Goal: Obtain resource: Download file/media

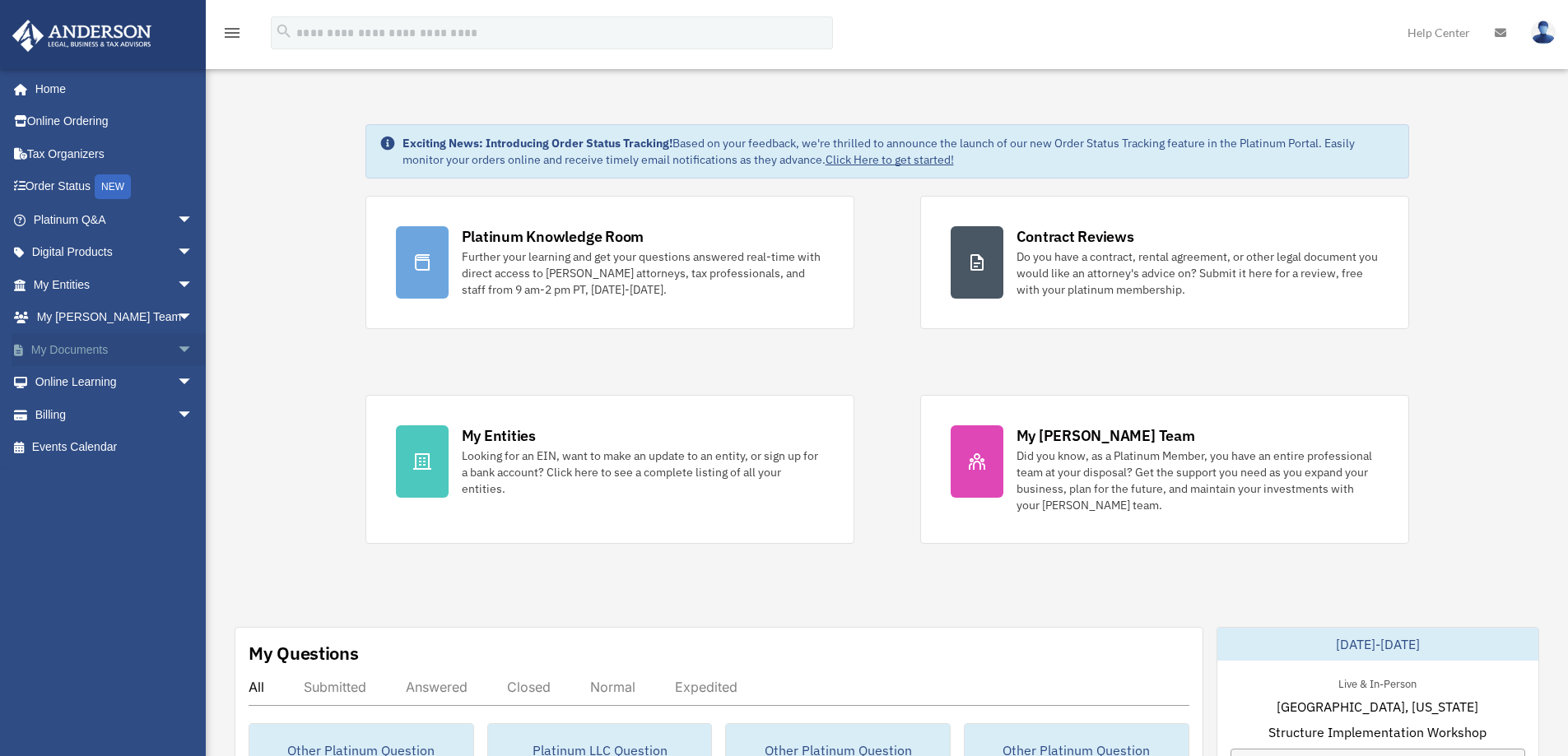
click at [82, 352] on link "My Documents arrow_drop_down" at bounding box center [115, 350] width 207 height 33
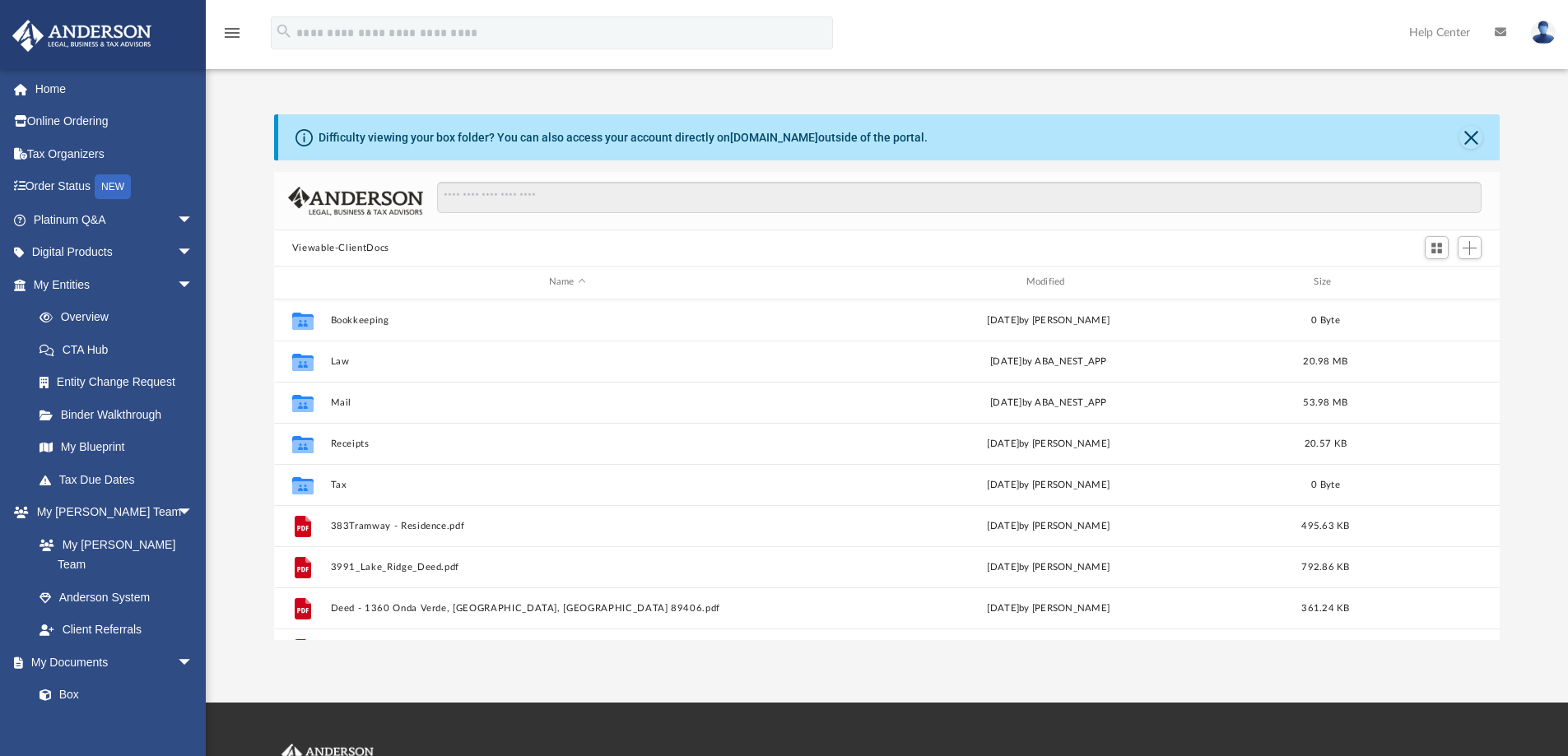
scroll to position [362, 1213]
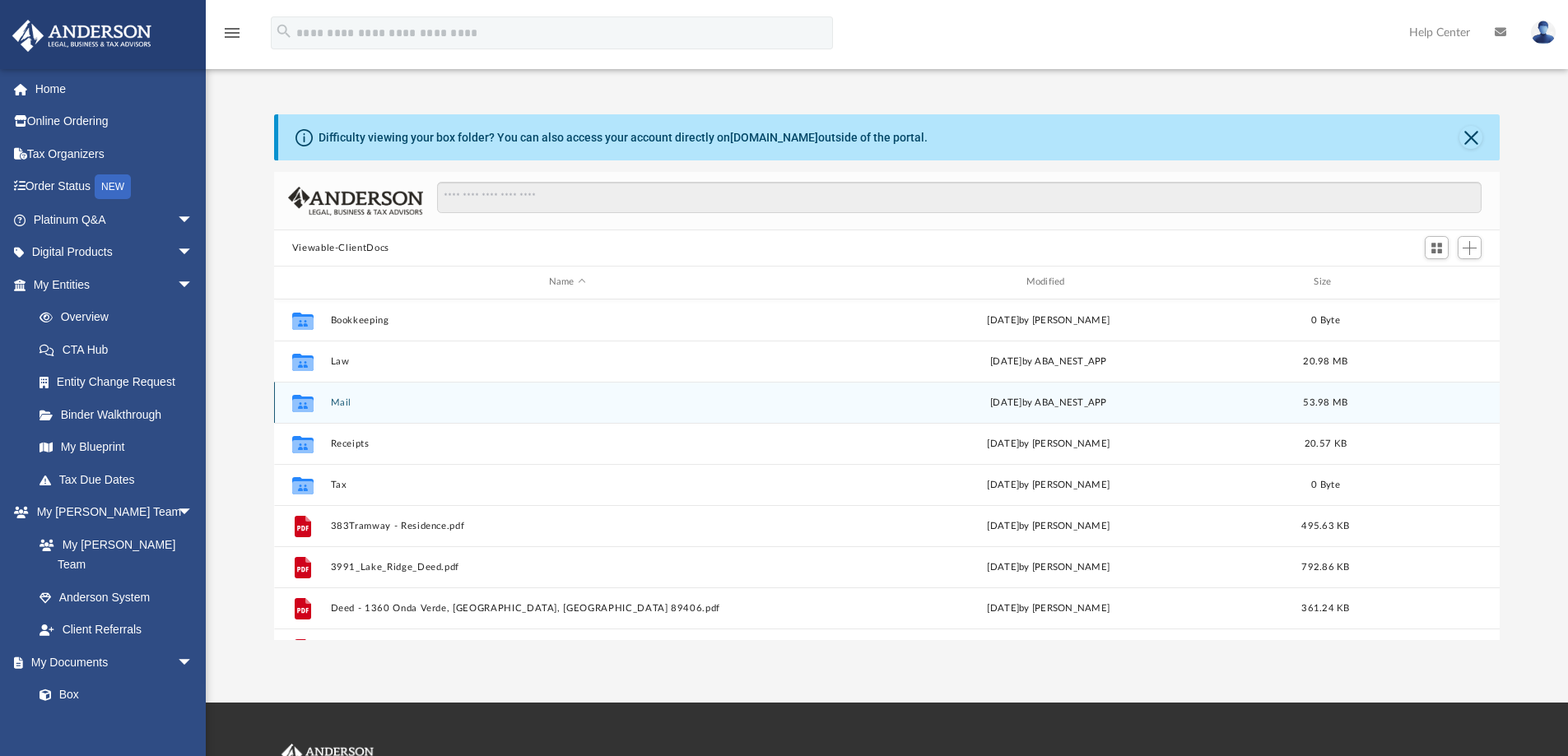
click at [346, 401] on button "Mail" at bounding box center [567, 402] width 474 height 11
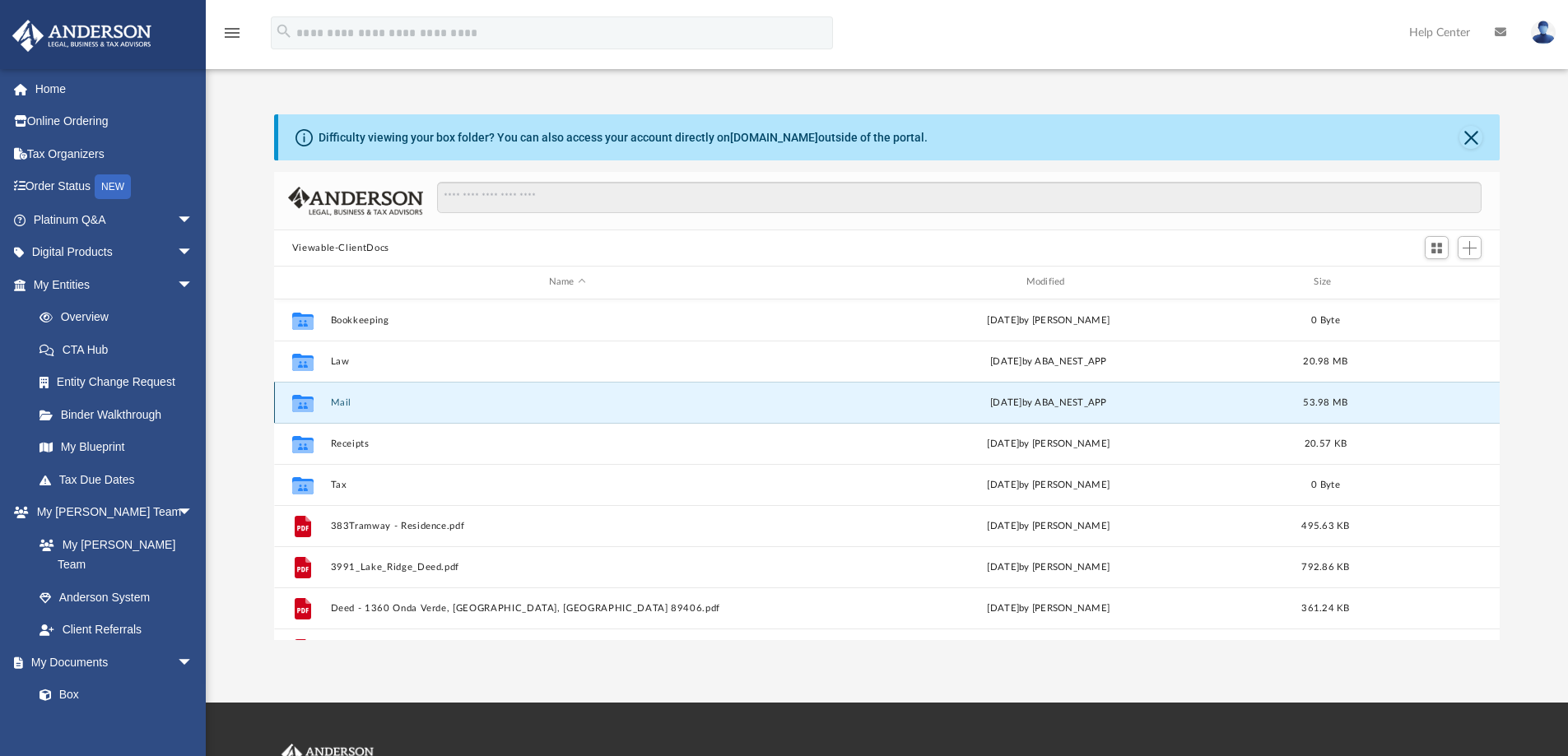
click at [346, 401] on button "Mail" at bounding box center [567, 402] width 474 height 11
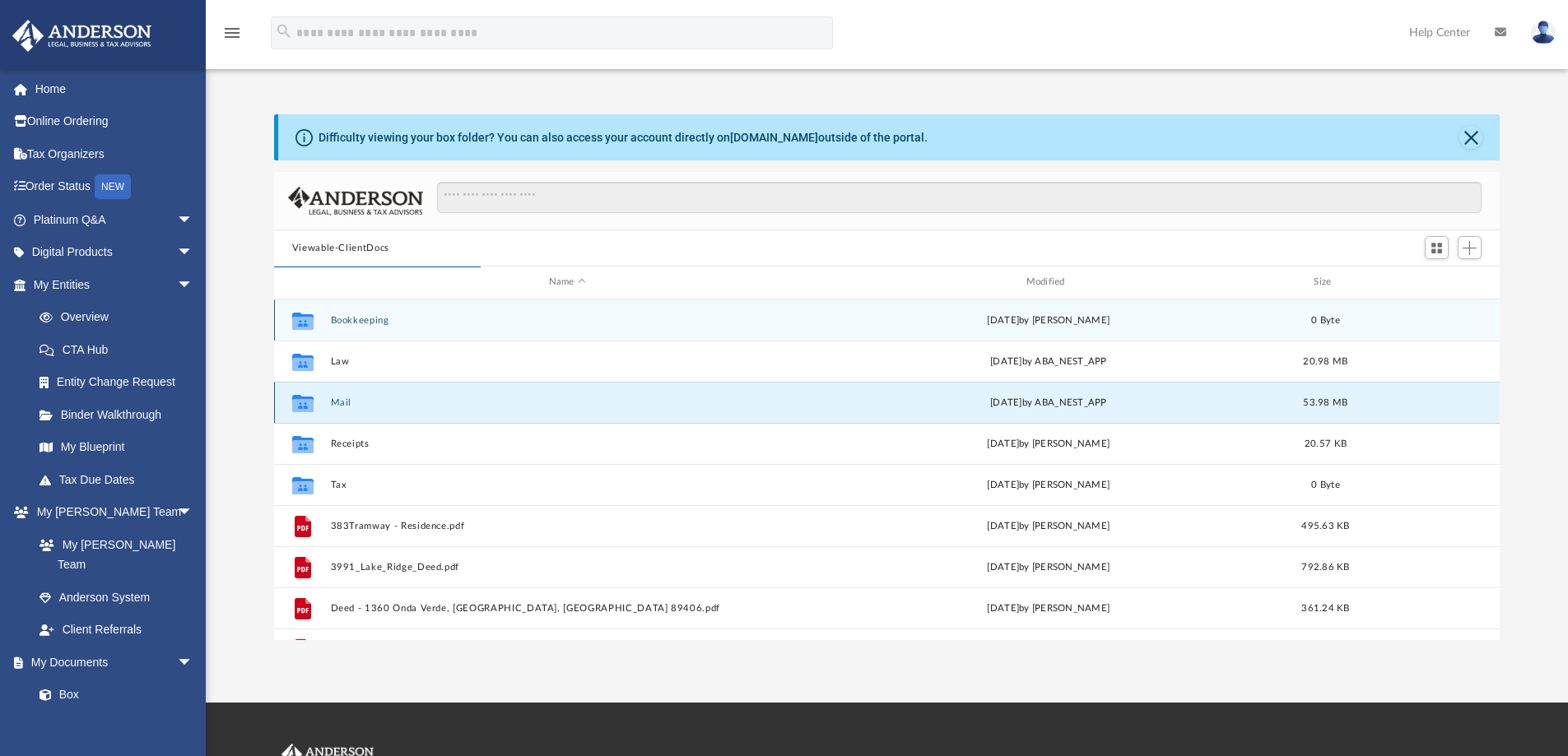
scroll to position [311, 1213]
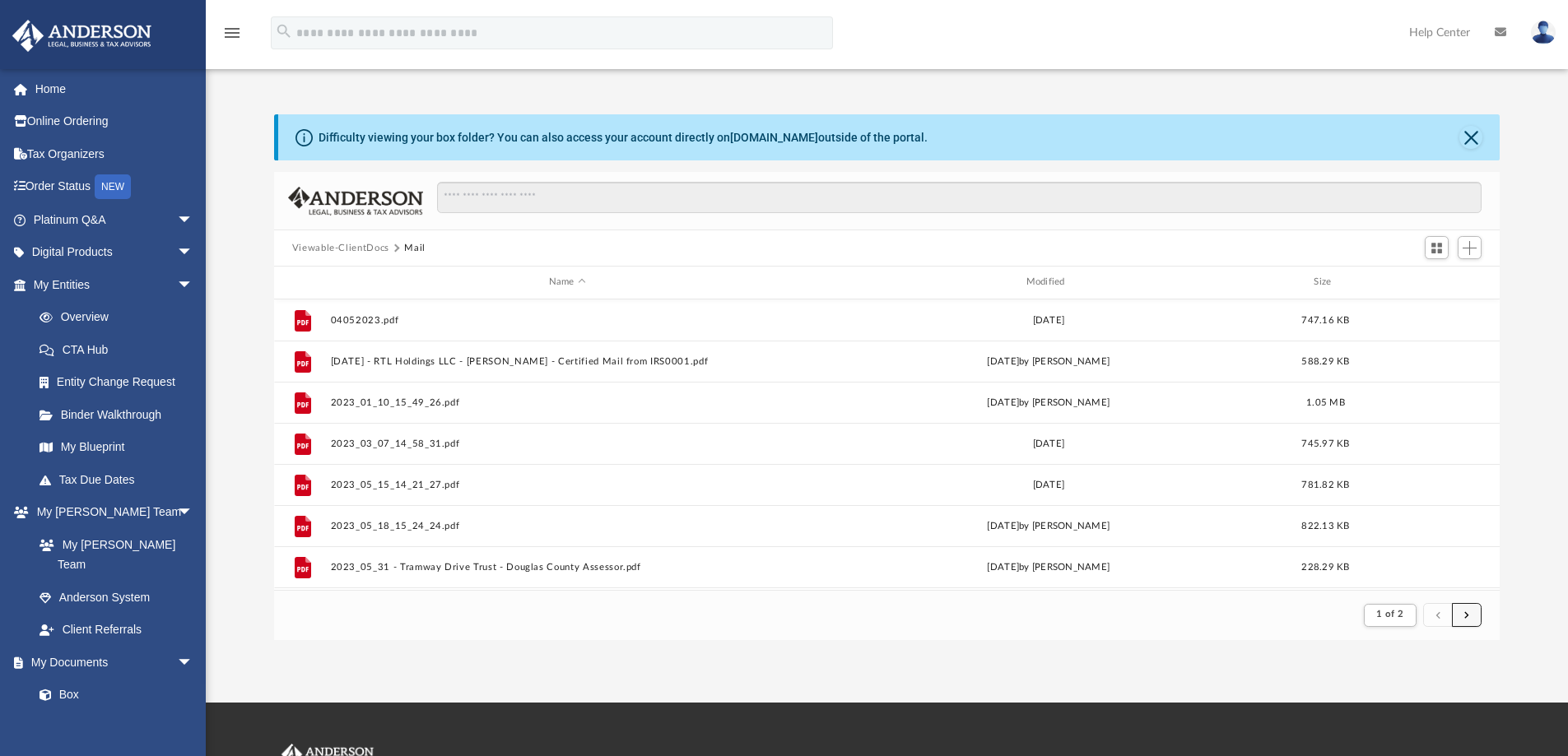
click at [1473, 613] on button "submit" at bounding box center [1467, 615] width 29 height 23
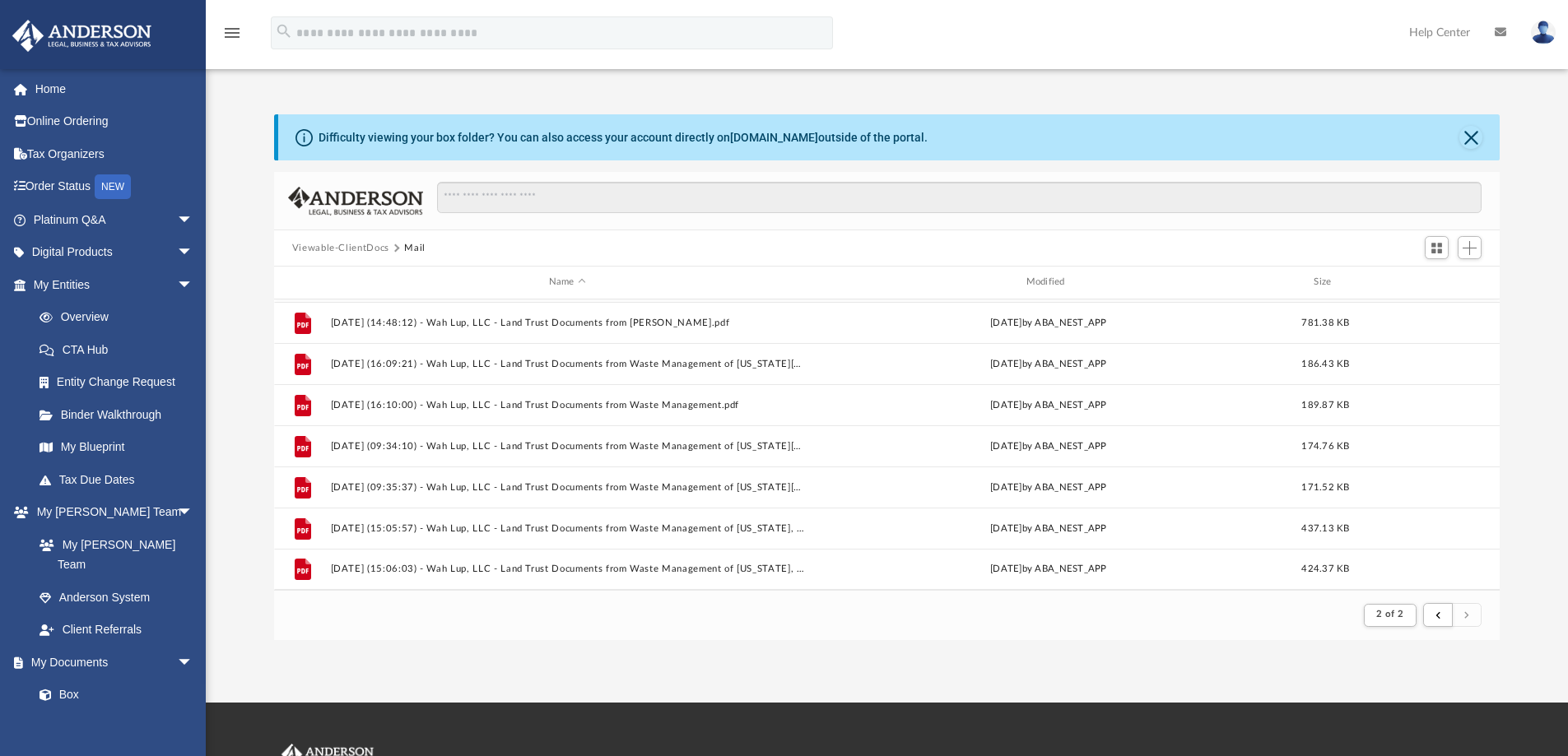
scroll to position [82, 0]
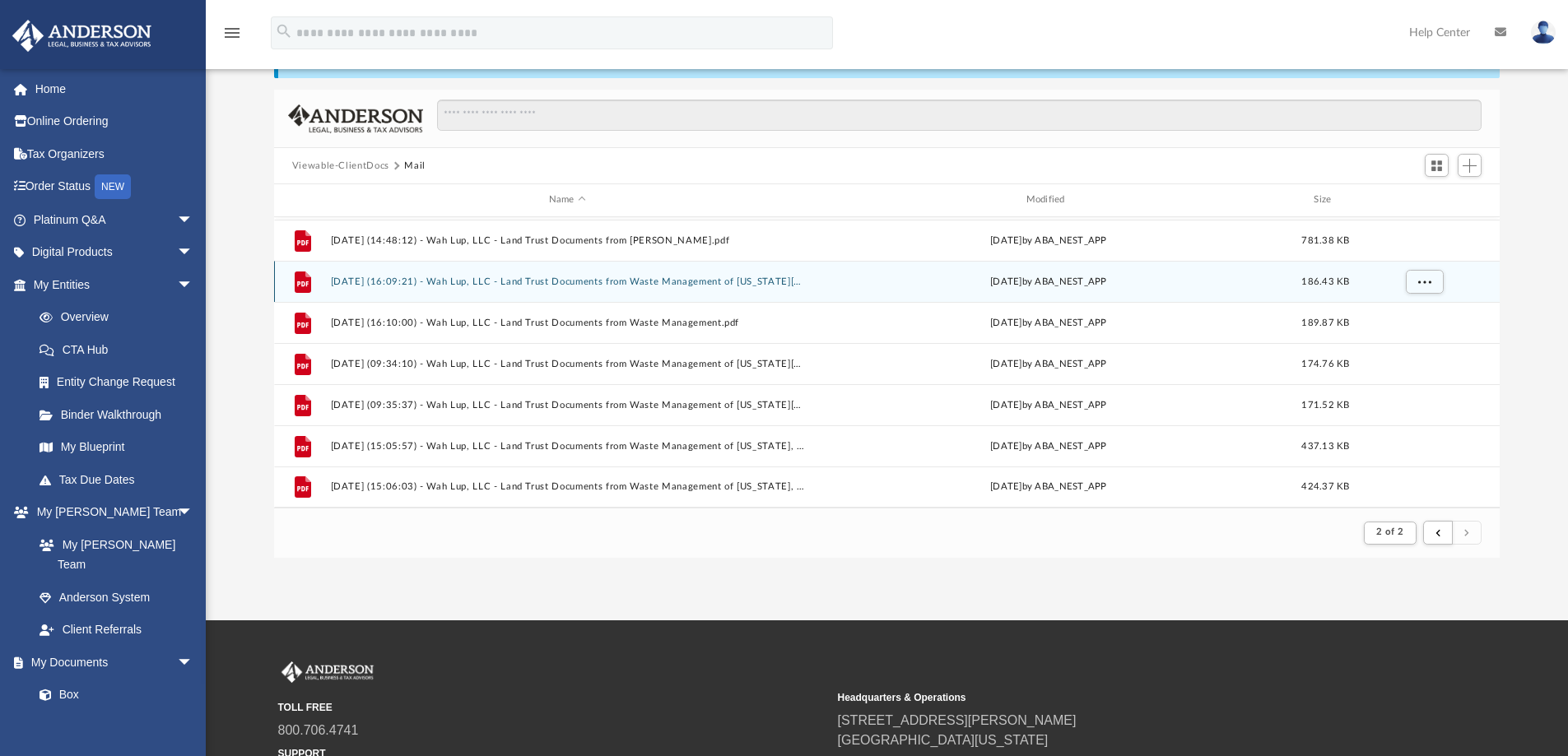
click at [671, 285] on button "[DATE] (16:09:21) - Wah Lup, LLC - Land Trust Documents from Waste Management o…" at bounding box center [567, 281] width 474 height 11
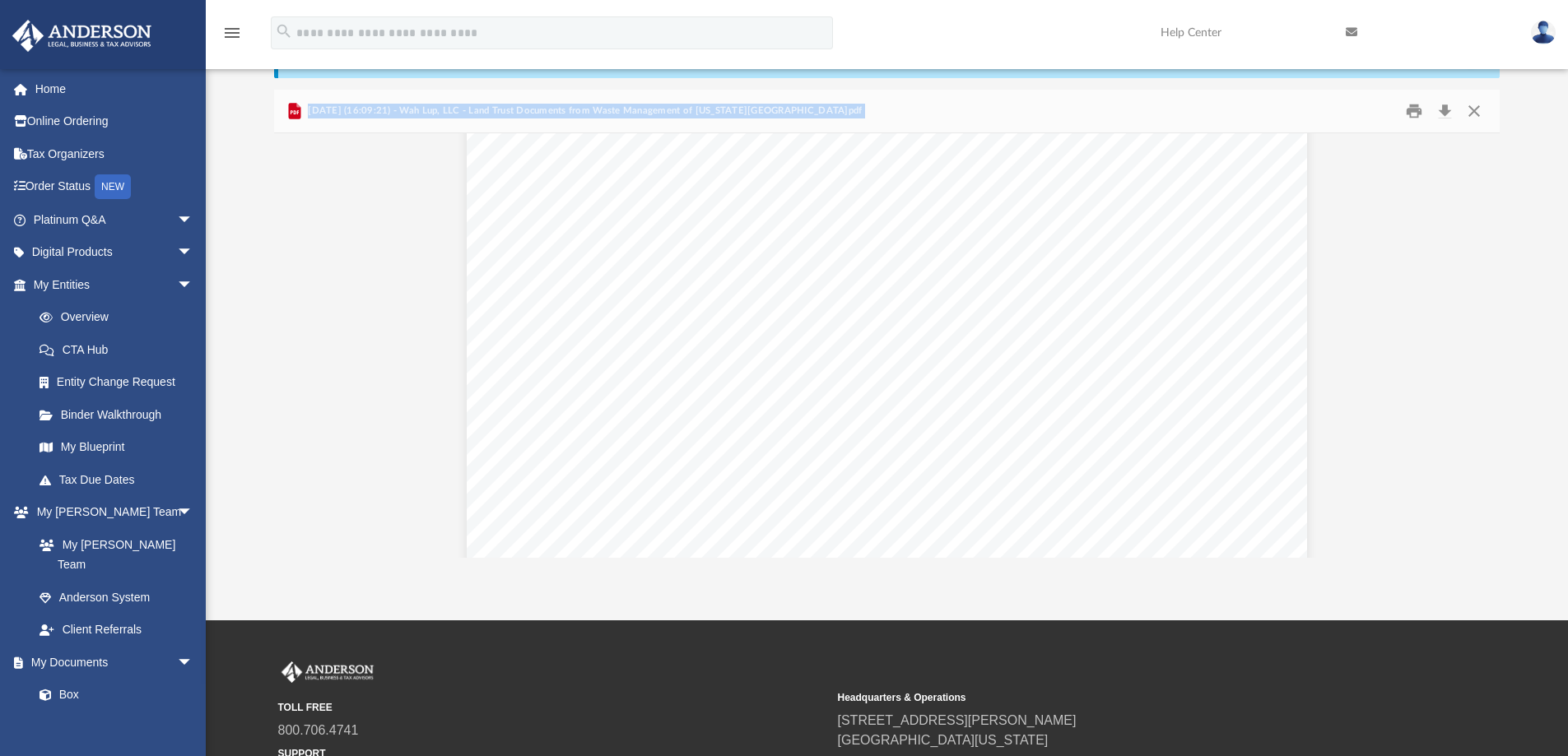
scroll to position [1213, 0]
click at [1414, 113] on button "Print" at bounding box center [1414, 111] width 33 height 25
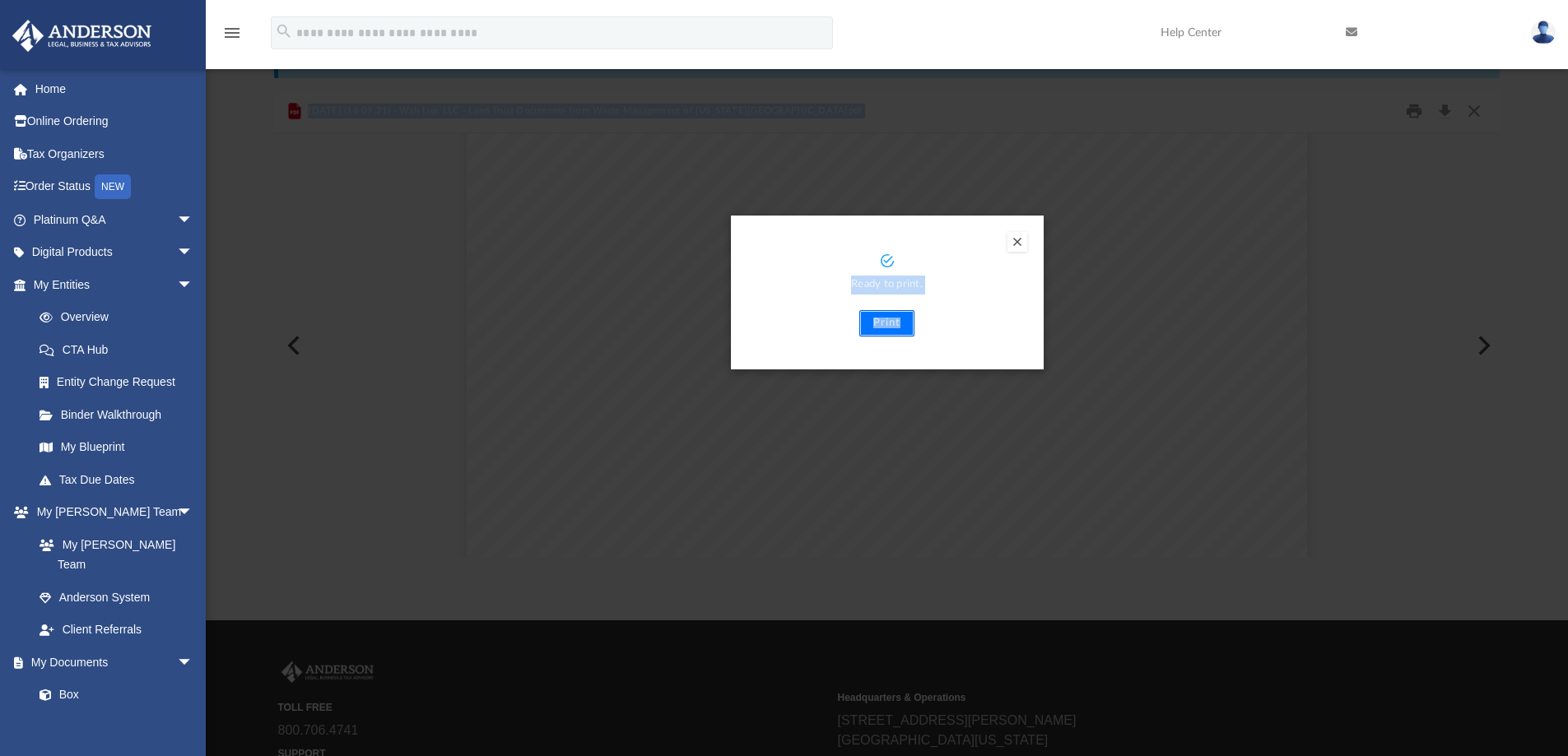
click at [892, 319] on button "Print" at bounding box center [887, 323] width 56 height 26
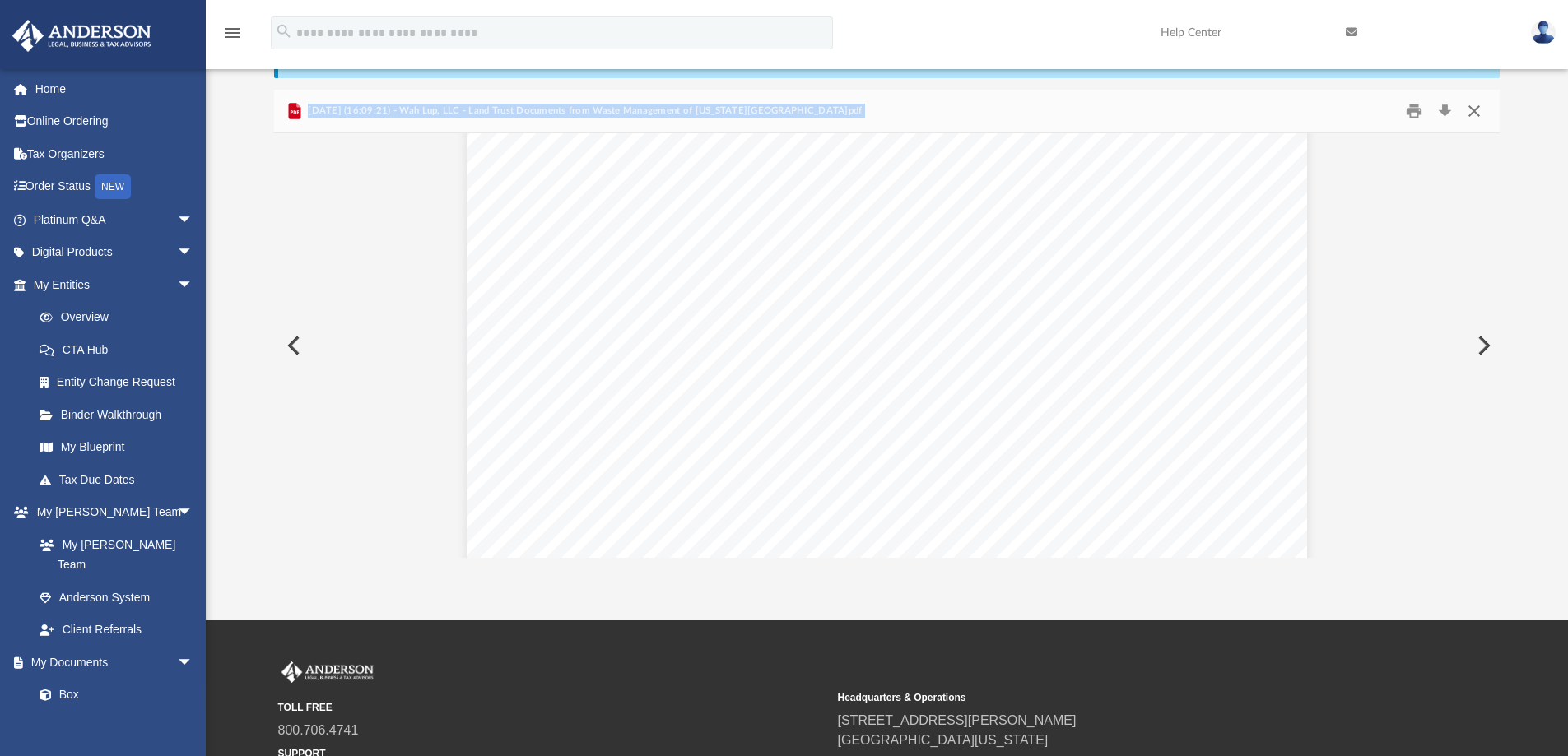
click at [1474, 113] on button "Close" at bounding box center [1474, 111] width 29 height 25
click at [1474, 113] on input "Search files and folders" at bounding box center [959, 115] width 1044 height 31
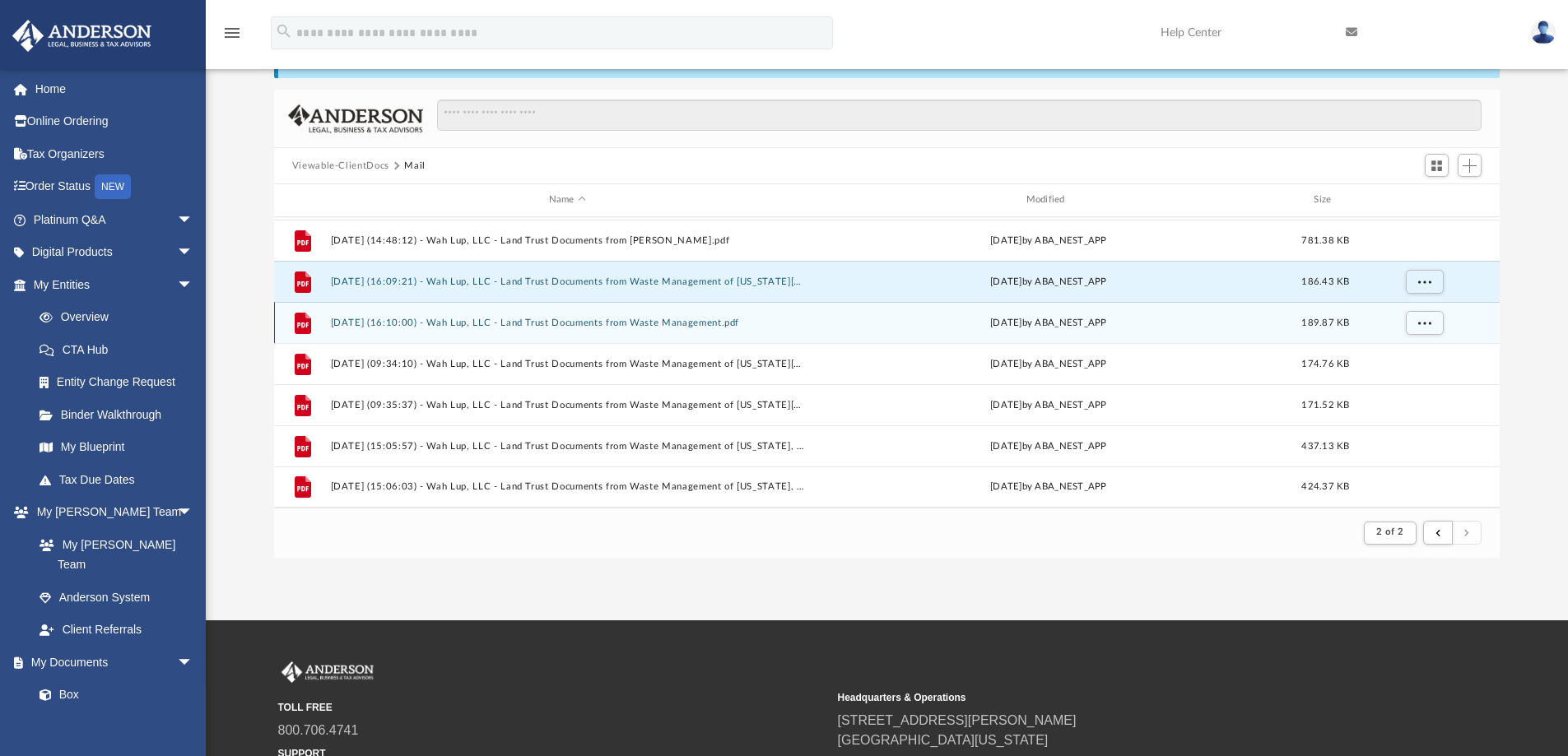
click at [588, 318] on button "[DATE] (16:10:00) - Wah Lup, LLC - Land Trust Documents from Waste Management.p…" at bounding box center [567, 323] width 474 height 11
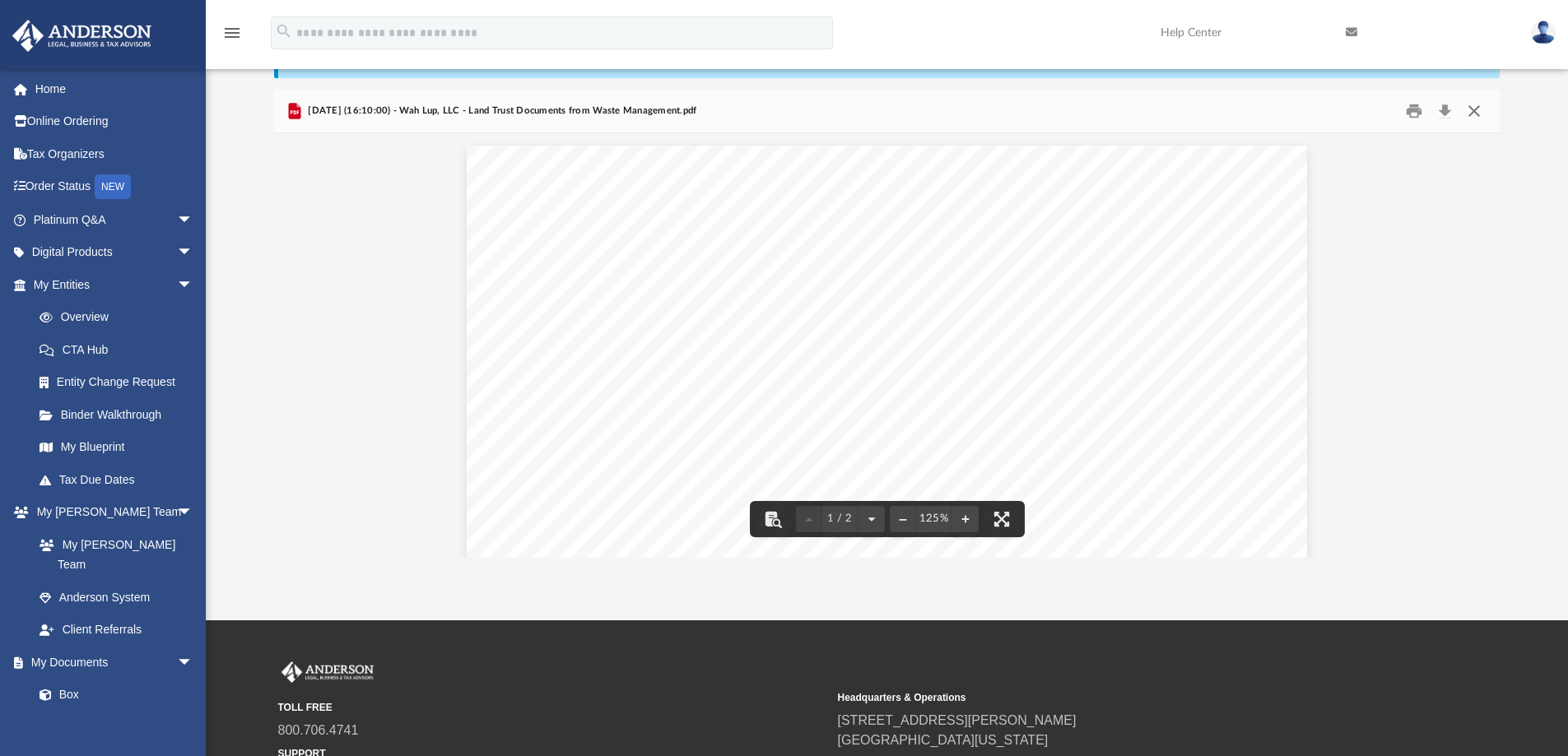
click at [1478, 113] on button "Close" at bounding box center [1474, 111] width 29 height 25
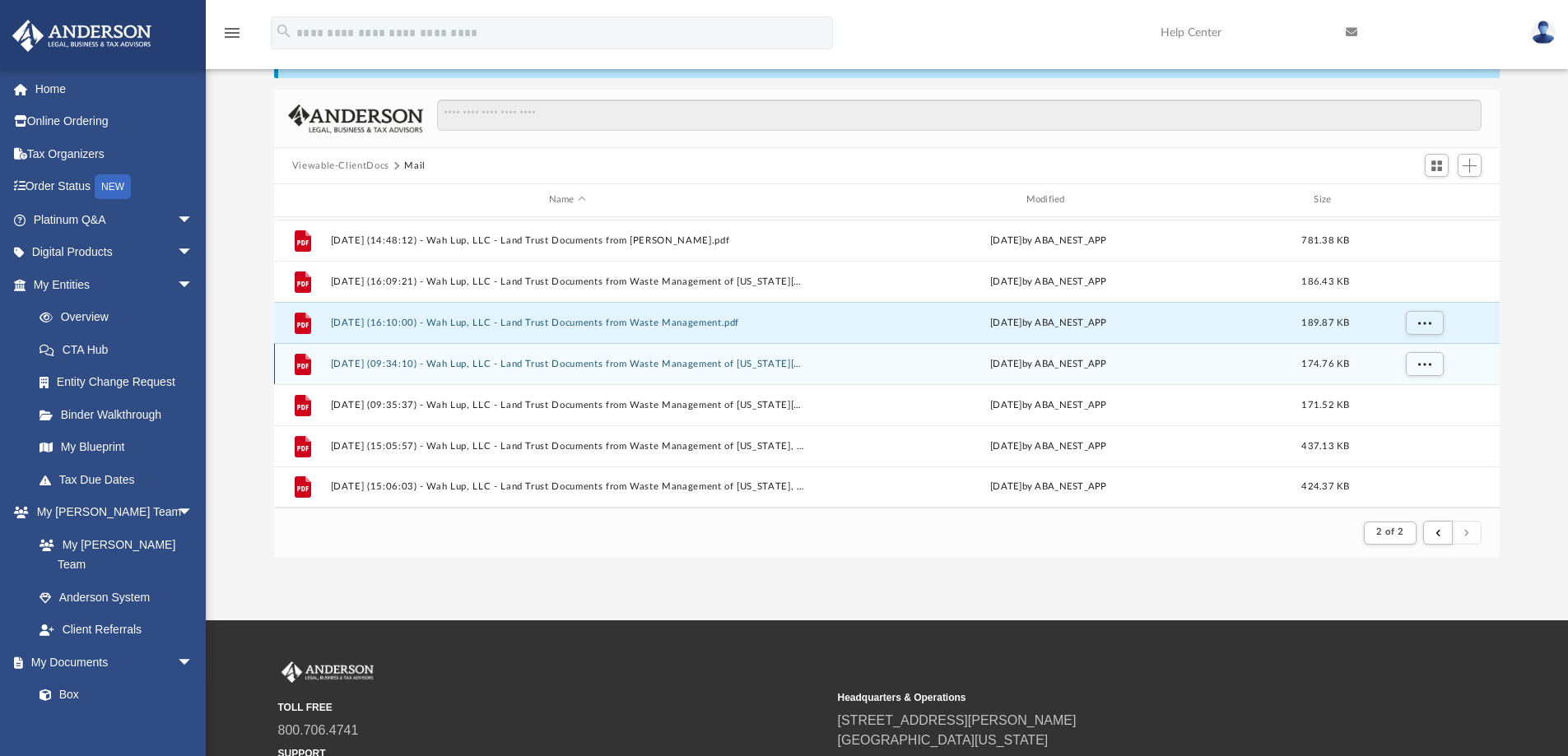
click at [564, 369] on button "[DATE] (09:34:10) - Wah Lup, LLC - Land Trust Documents from Waste Management o…" at bounding box center [567, 364] width 474 height 11
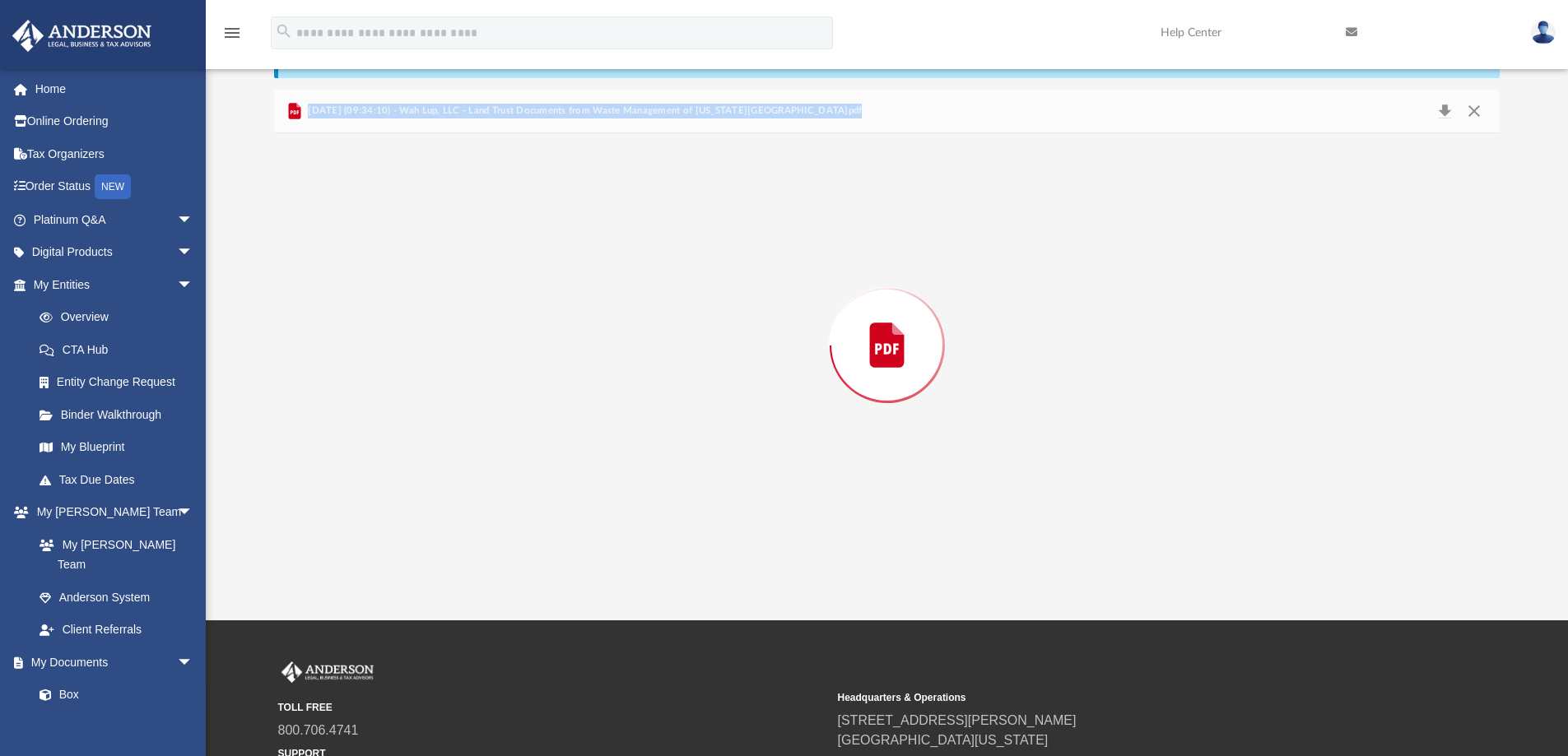
click at [564, 369] on div "Preview" at bounding box center [887, 345] width 1226 height 424
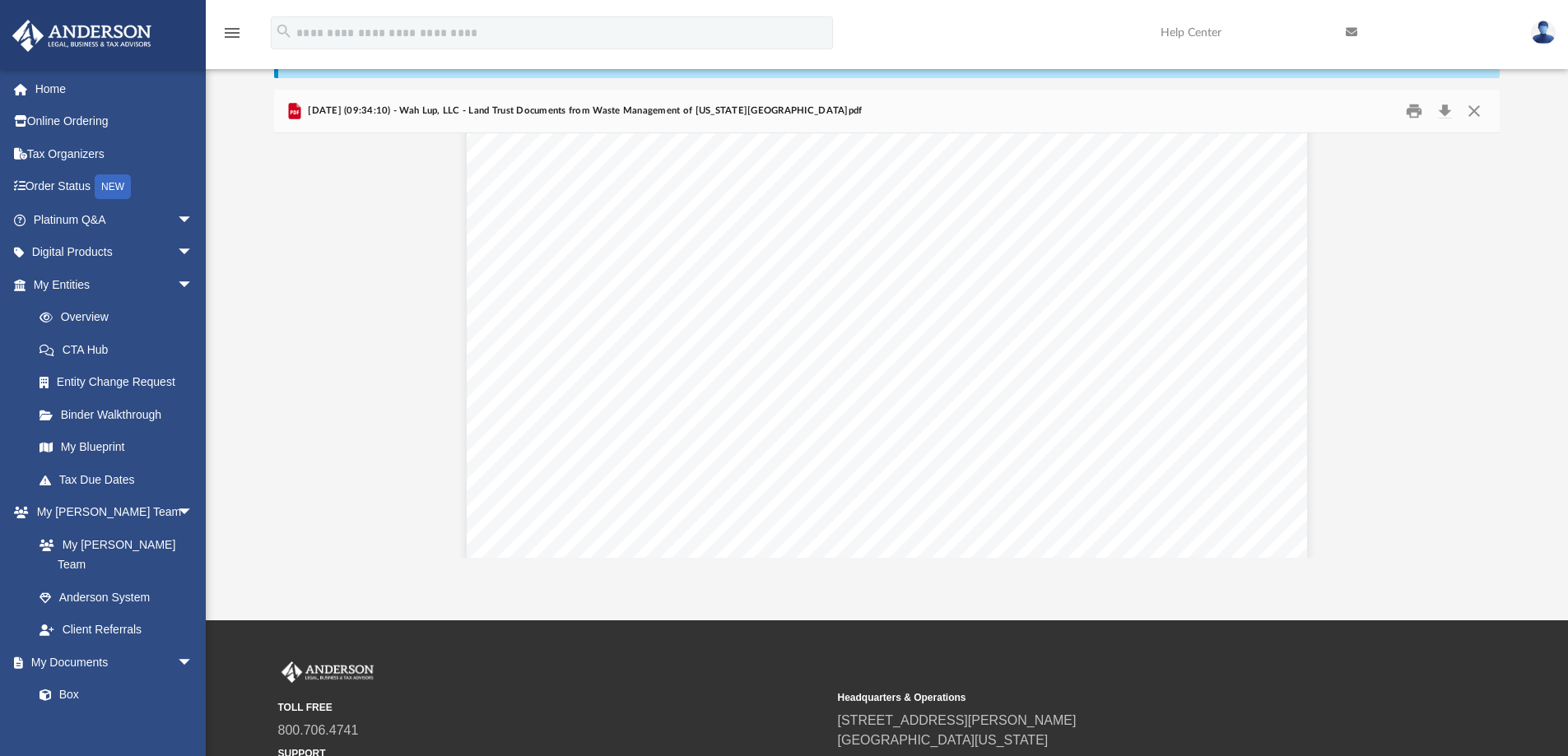
scroll to position [165, 0]
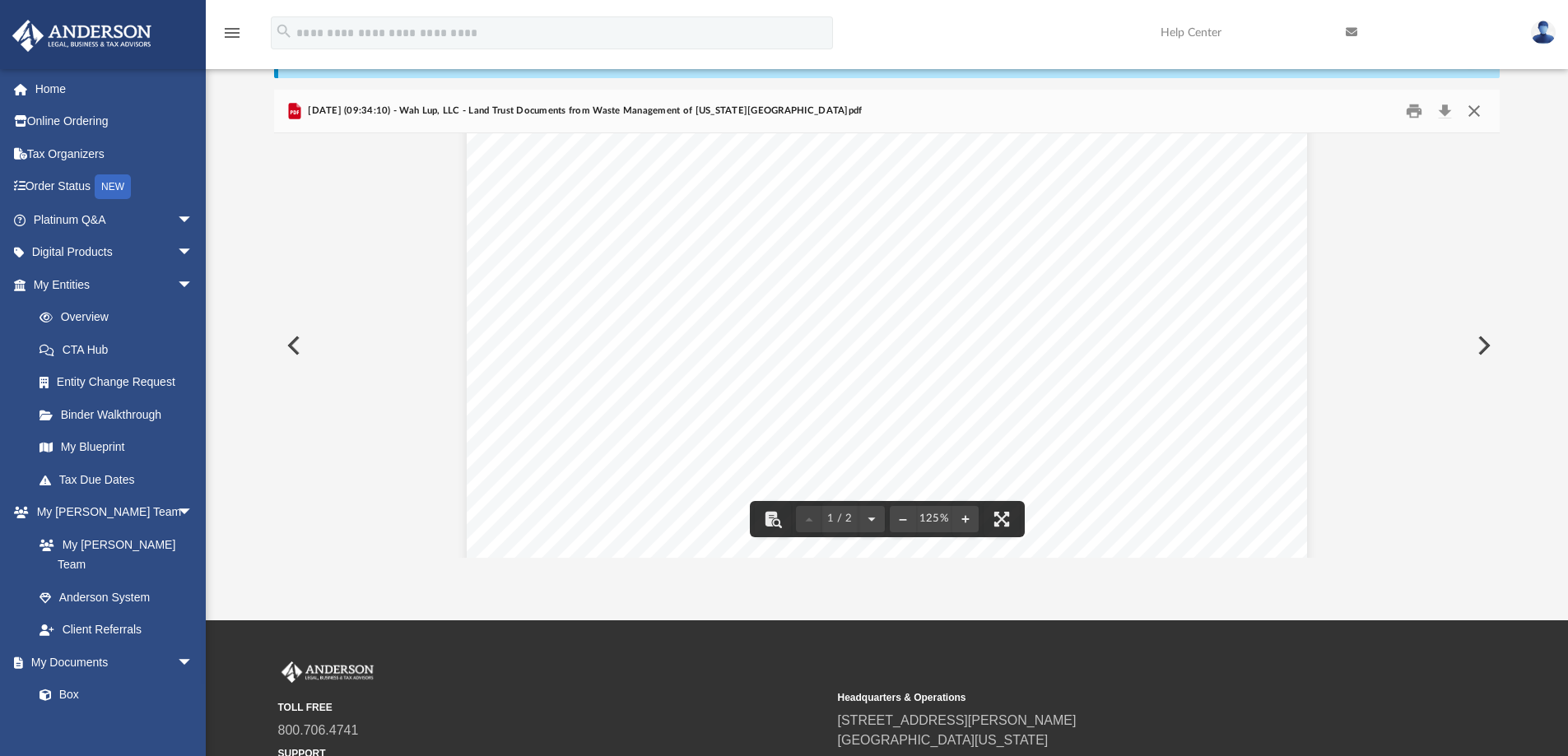
click at [1477, 108] on button "Close" at bounding box center [1474, 111] width 29 height 25
click at [1477, 108] on input "Search files and folders" at bounding box center [959, 115] width 1044 height 31
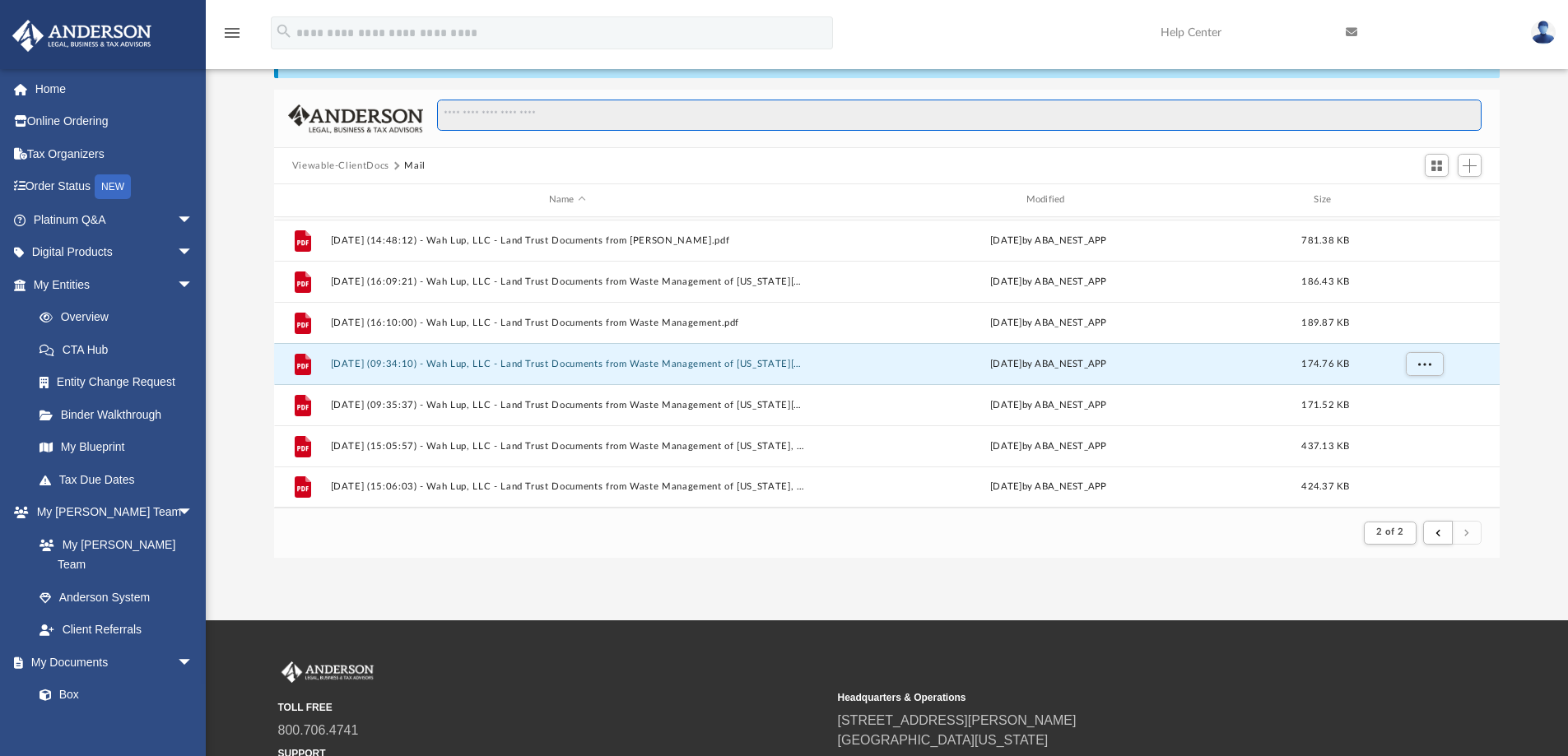
click at [1477, 108] on input "Search files and folders" at bounding box center [959, 115] width 1044 height 31
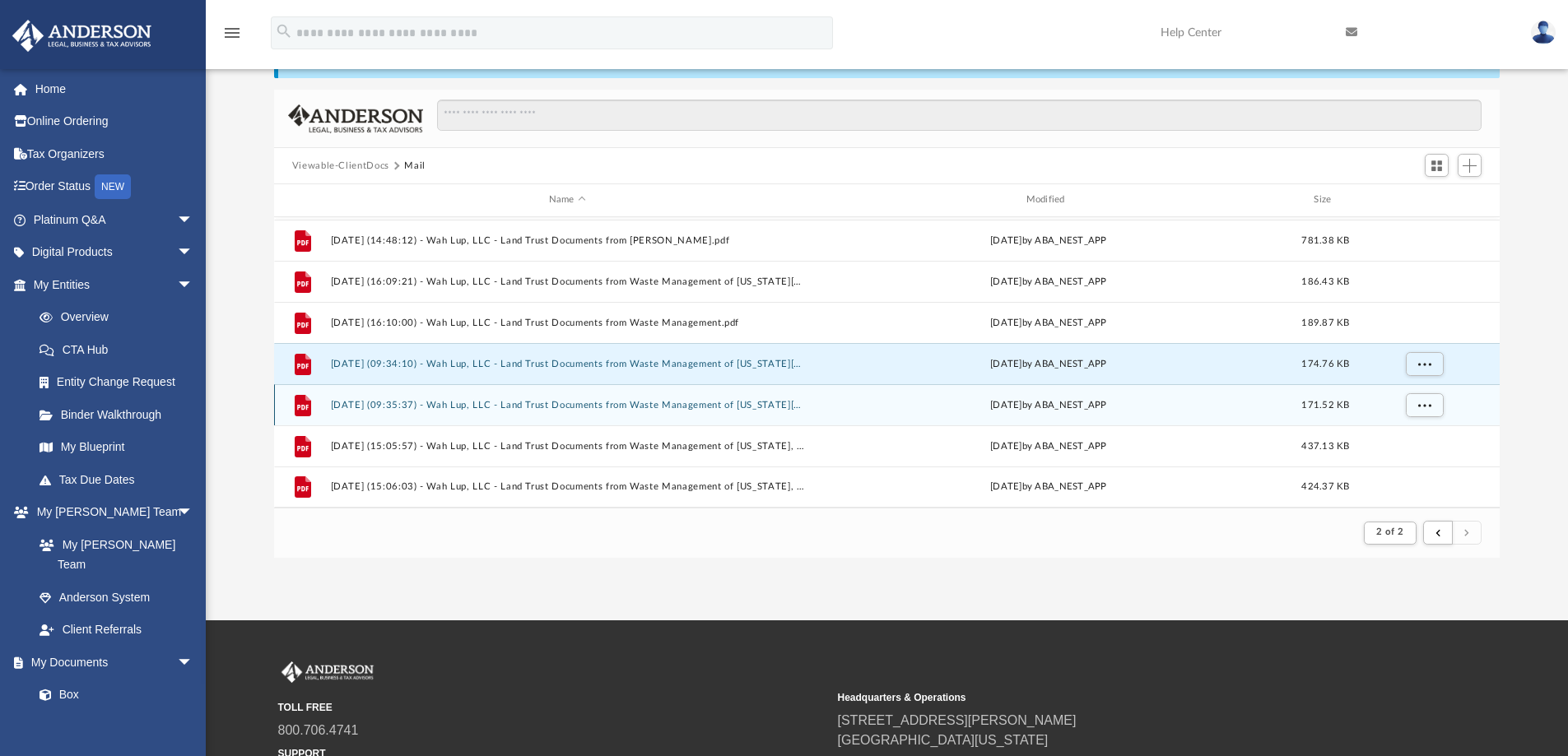
click at [568, 395] on div "File [DATE] (09:35:37) - Wah Lup, LLC - Land Trust Documents from Waste Managem…" at bounding box center [887, 405] width 1226 height 41
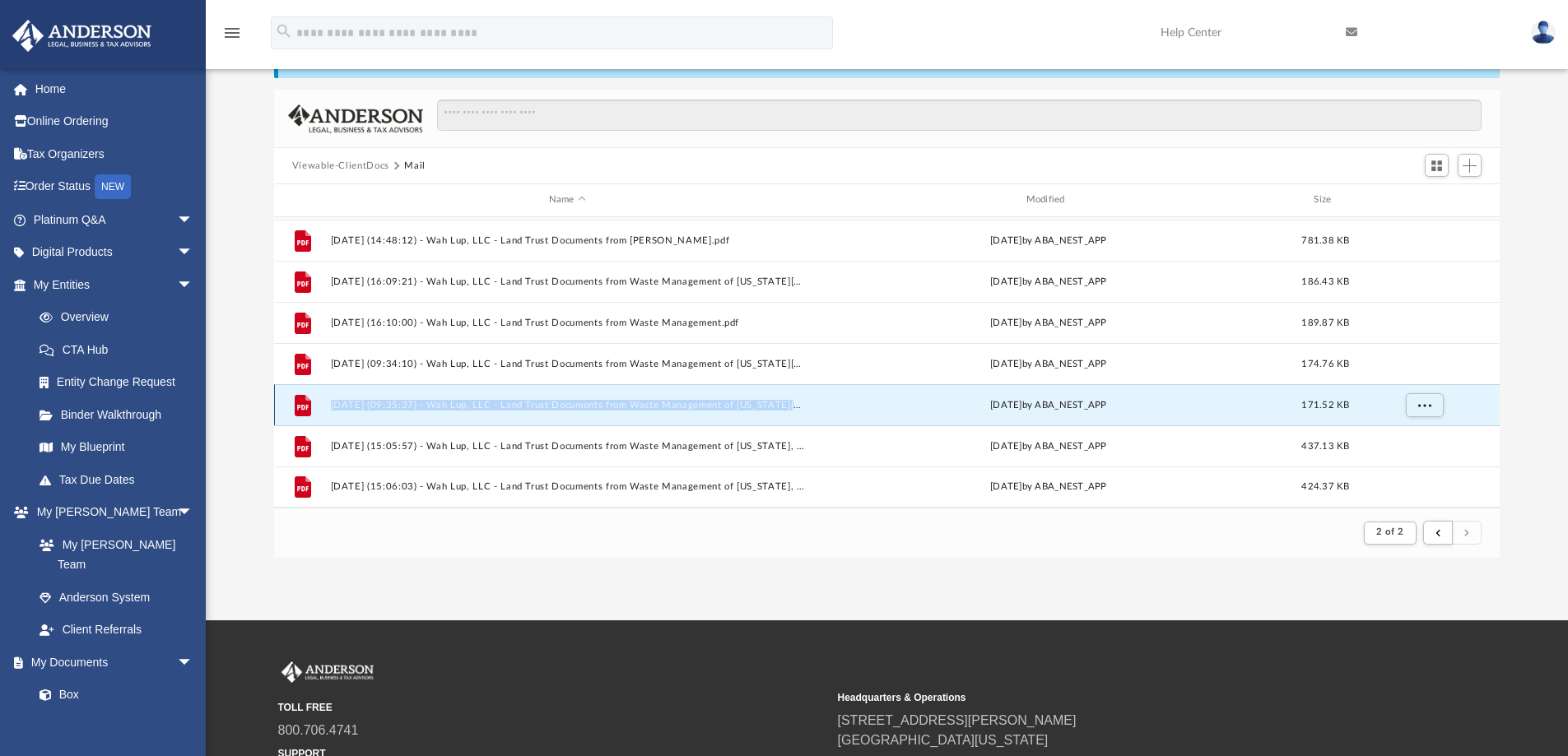
click at [568, 395] on div "File [DATE] (09:35:37) - Wah Lup, LLC - Land Trust Documents from Waste Managem…" at bounding box center [887, 405] width 1226 height 41
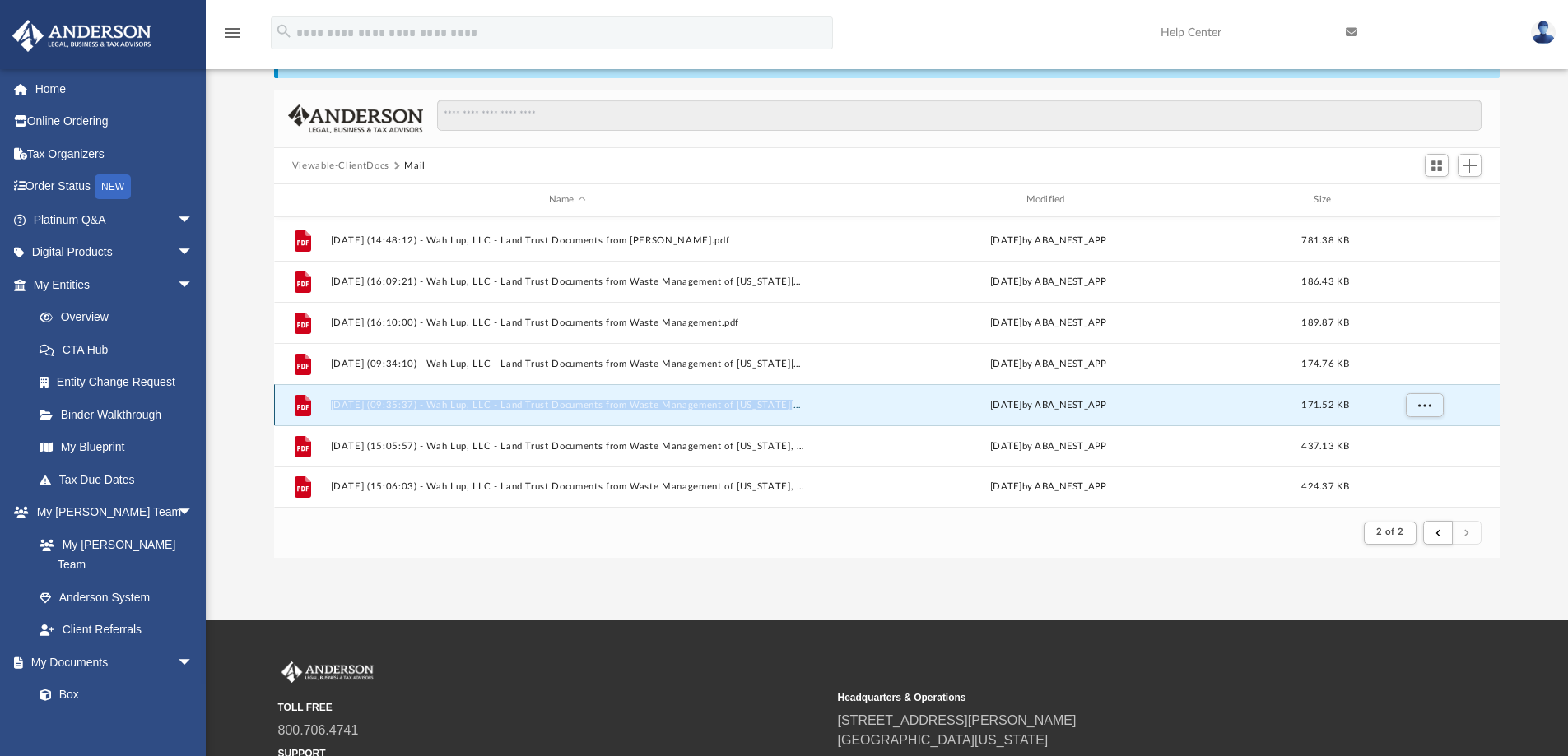
click at [568, 395] on div "File [DATE] (09:35:37) - Wah Lup, LLC - Land Trust Documents from Waste Managem…" at bounding box center [887, 405] width 1226 height 41
click at [562, 407] on button "[DATE] (09:35:37) - Wah Lup, LLC - Land Trust Documents from Waste Management o…" at bounding box center [567, 405] width 474 height 11
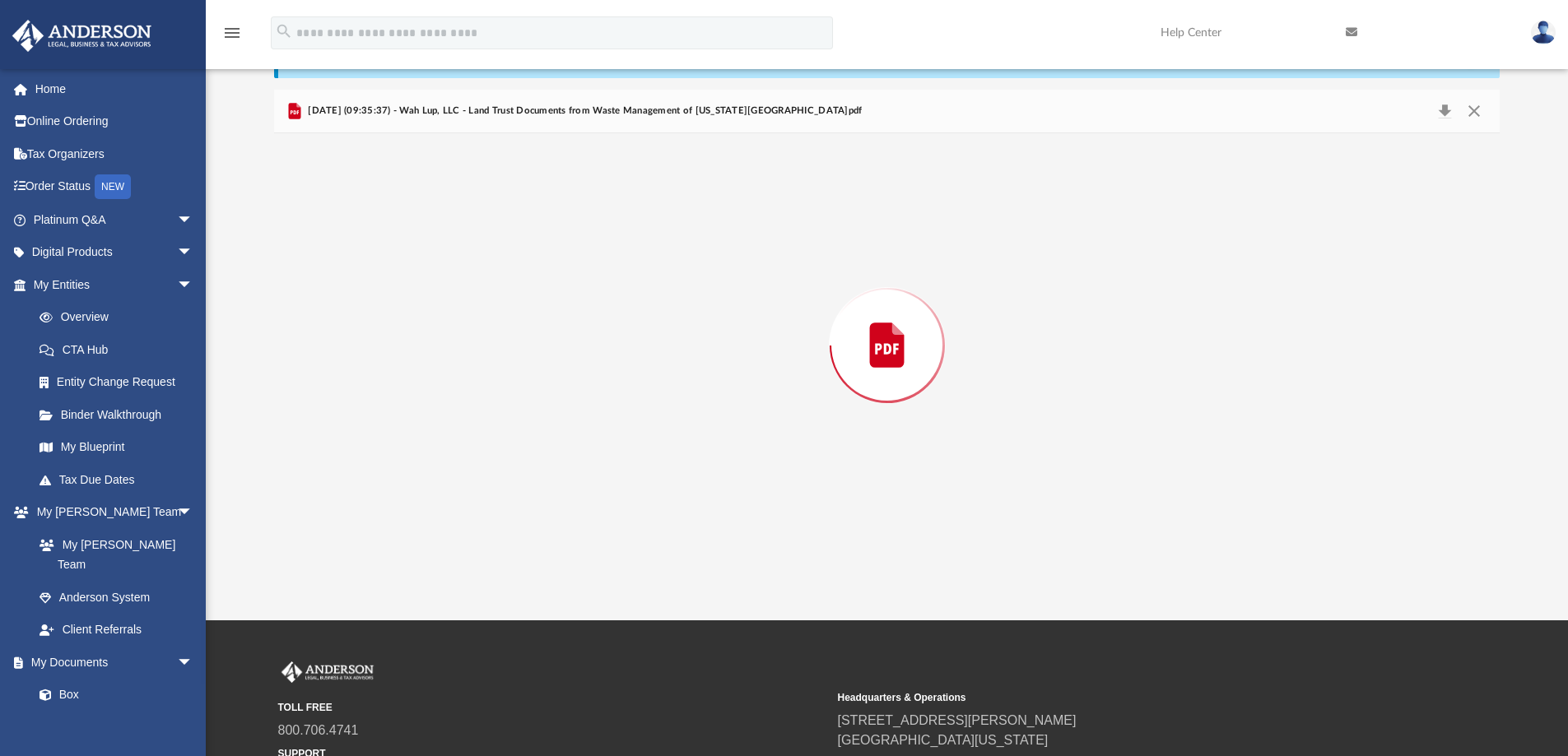
click at [562, 407] on div "Preview" at bounding box center [887, 345] width 1226 height 424
click at [1474, 113] on button "Close" at bounding box center [1474, 111] width 29 height 25
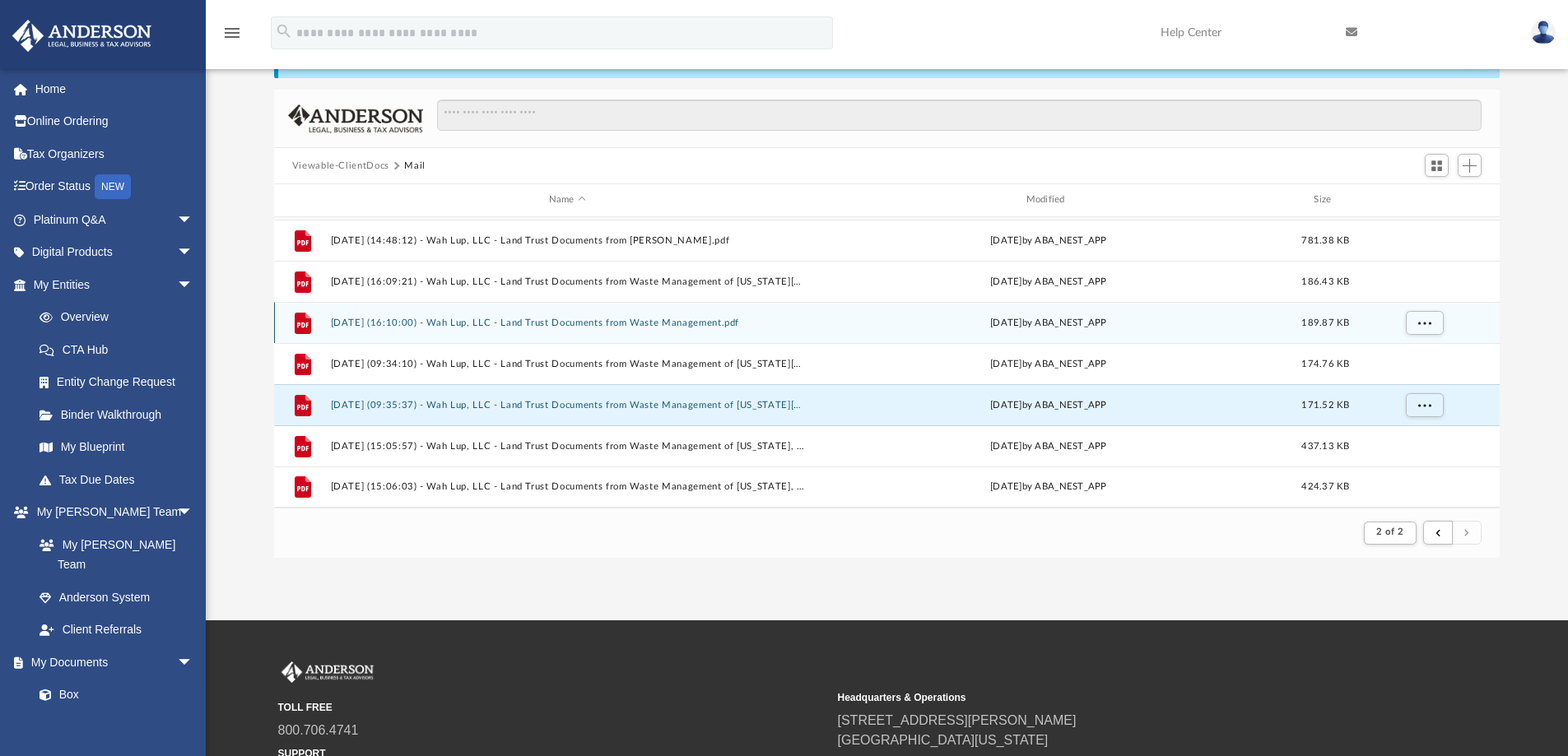
click at [665, 322] on button "[DATE] (16:10:00) - Wah Lup, LLC - Land Trust Documents from Waste Management.p…" at bounding box center [567, 323] width 474 height 11
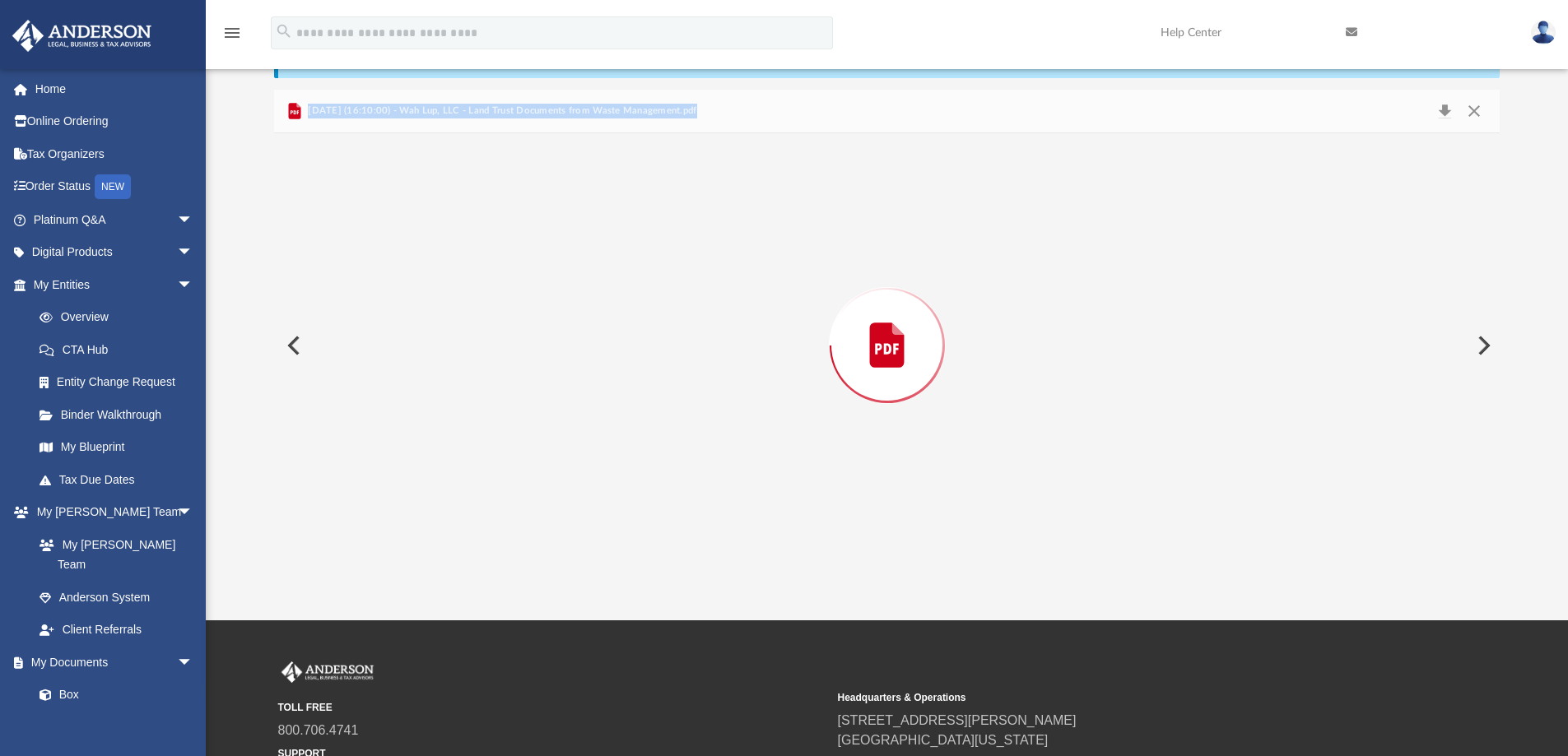
click at [665, 322] on div "Preview" at bounding box center [887, 345] width 1226 height 424
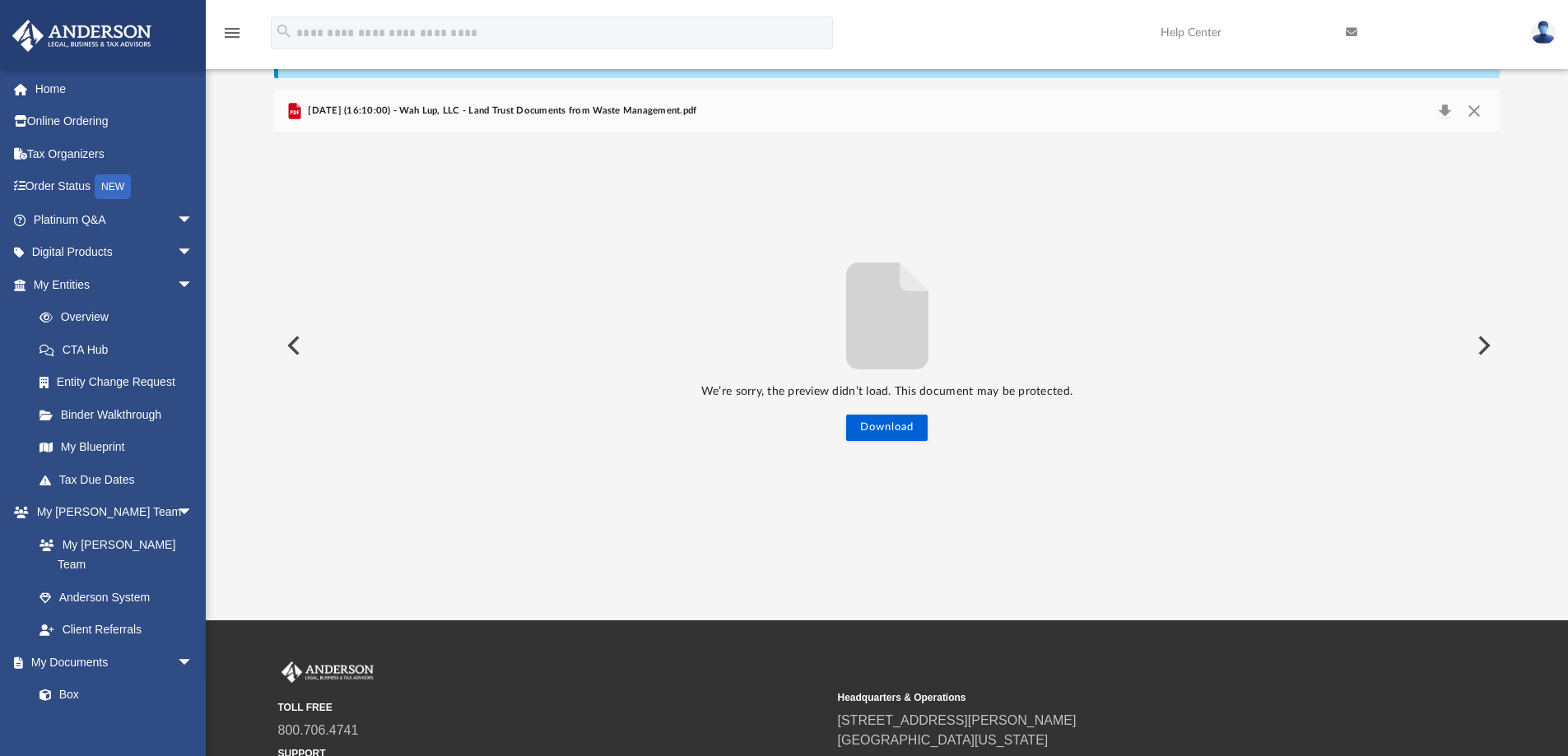
click at [676, 313] on div "We’re sorry, the preview didn’t load. This document may be protected. Download" at bounding box center [887, 345] width 1226 height 191
click at [386, 112] on span "[DATE] (16:10:00) - Wah Lup, LLC - Land Trust Documents from Waste Management.p…" at bounding box center [501, 110] width 392 height 15
click at [296, 110] on icon "Preview" at bounding box center [294, 110] width 13 height 17
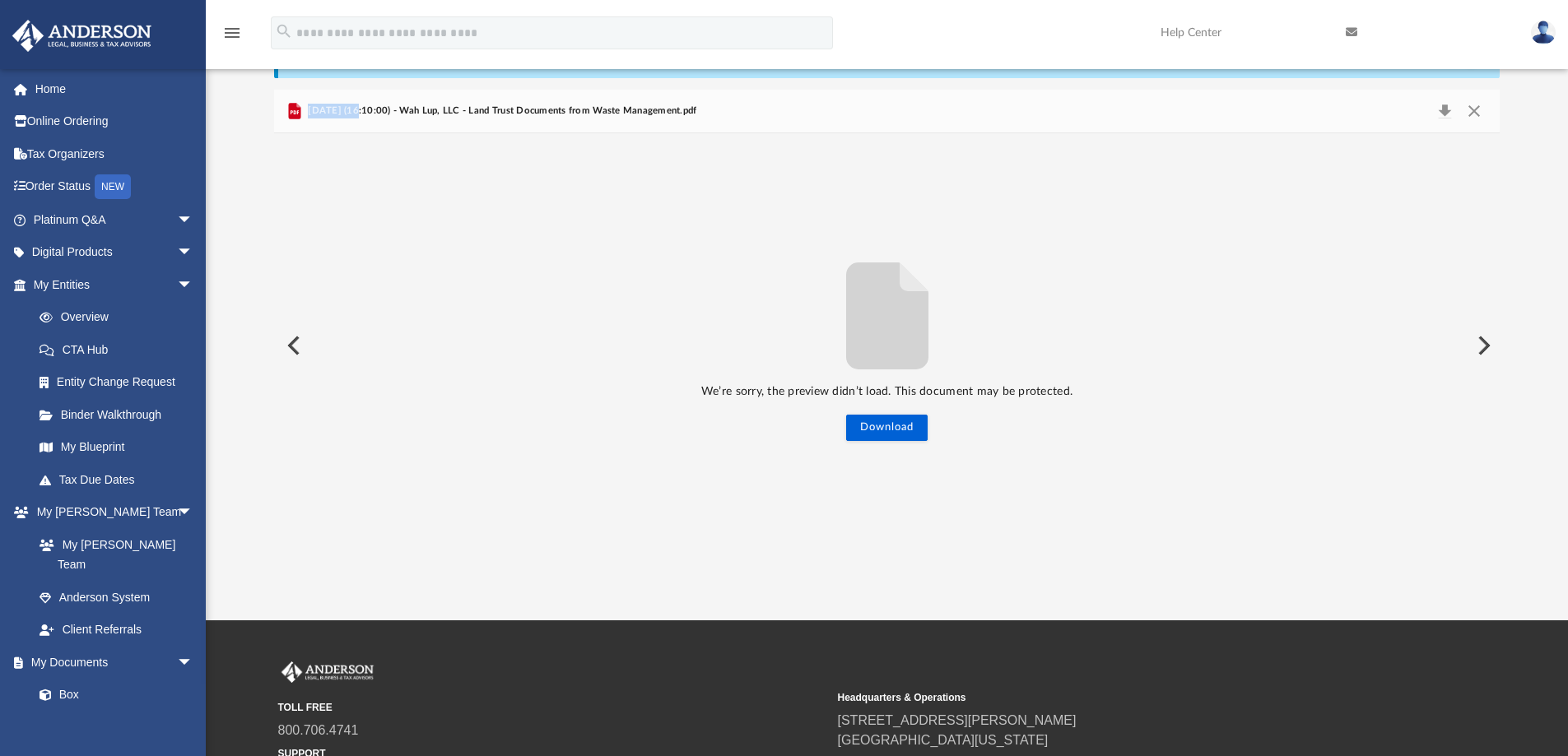
click at [296, 110] on icon "Preview" at bounding box center [294, 110] width 13 height 17
click at [1478, 109] on button "Close" at bounding box center [1474, 111] width 29 height 23
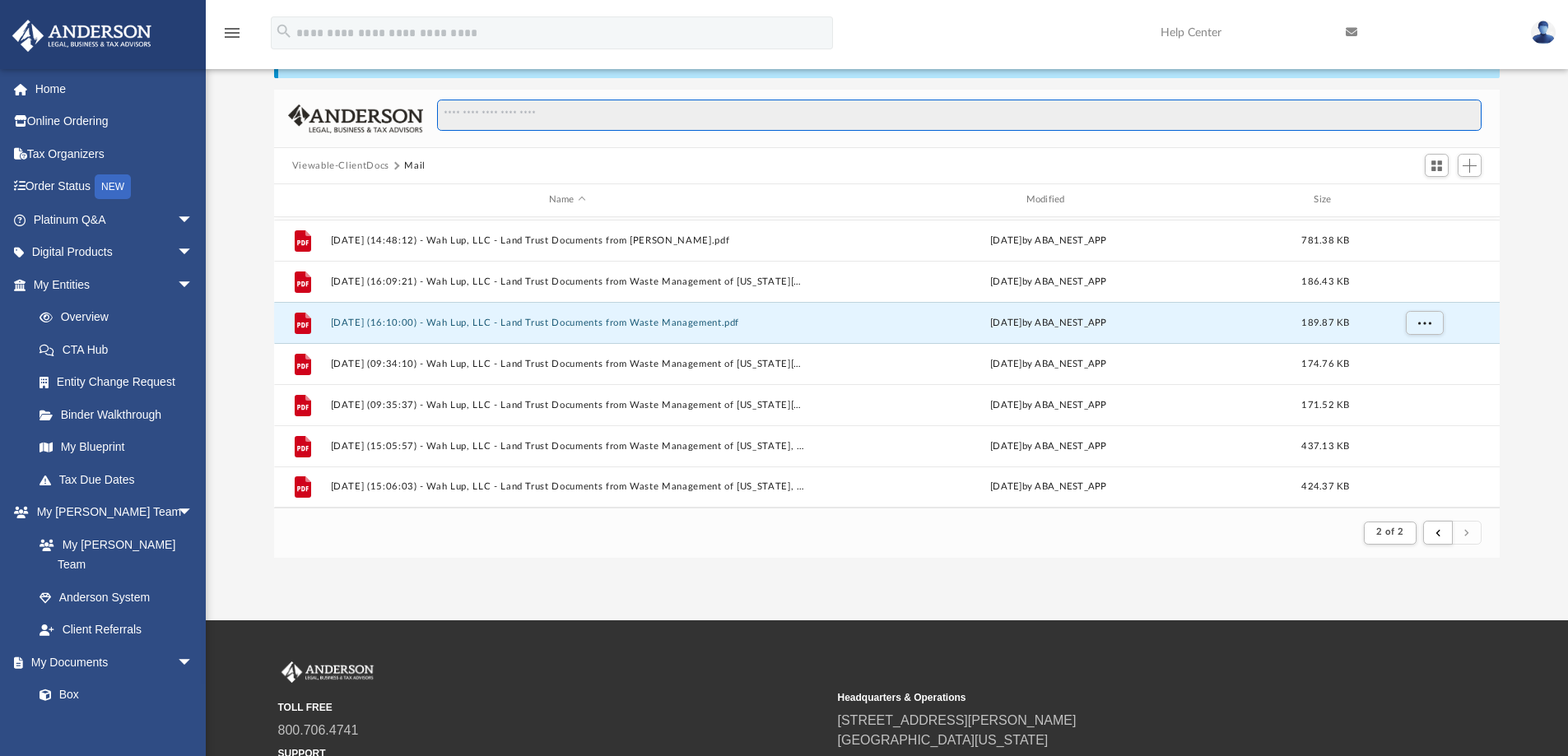
click at [1478, 109] on input "Search files and folders" at bounding box center [959, 115] width 1044 height 31
click at [518, 320] on button "[DATE] (16:10:00) - Wah Lup, LLC - Land Trust Documents from Waste Management.p…" at bounding box center [567, 323] width 474 height 11
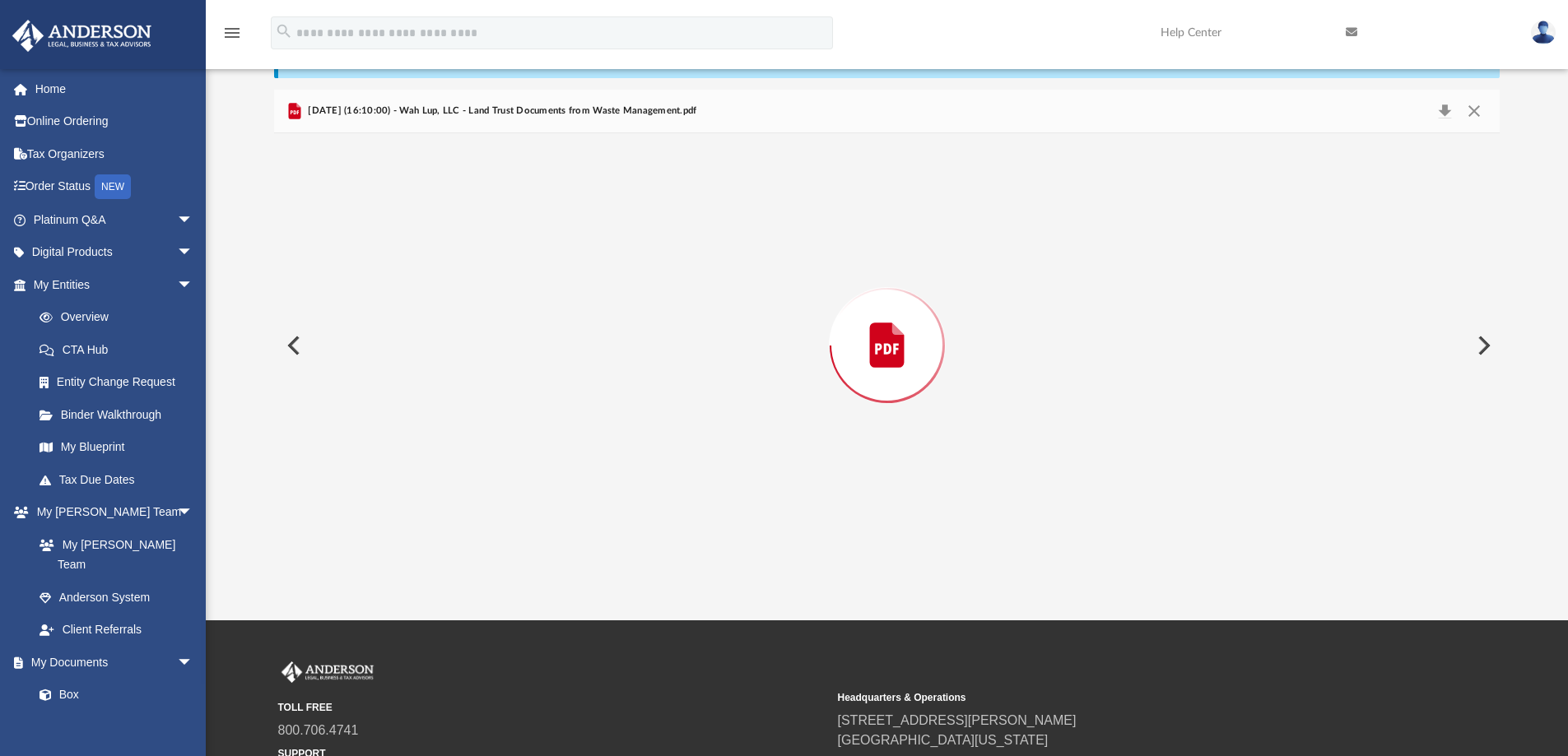
click at [518, 320] on div "Preview" at bounding box center [887, 345] width 1226 height 424
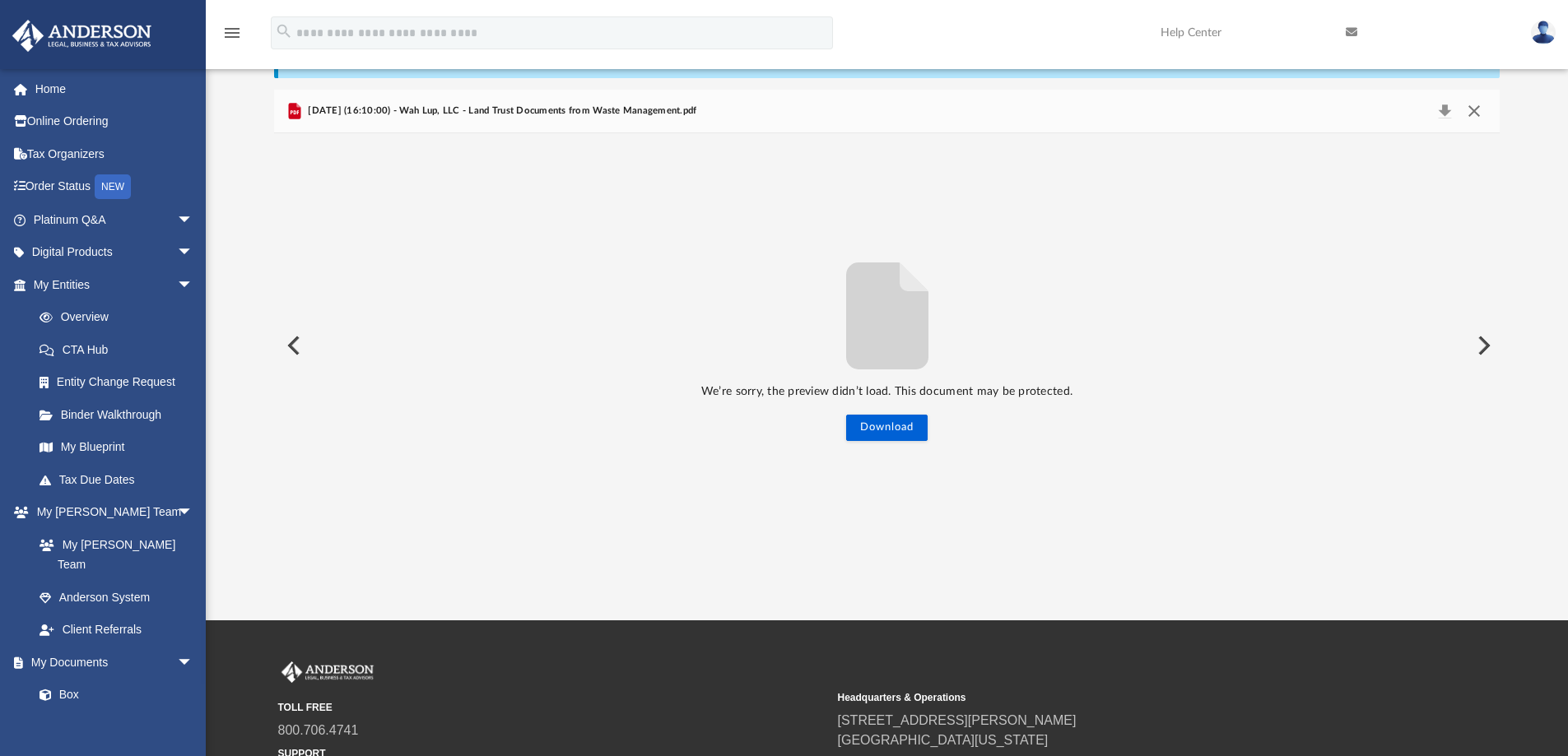
click at [1475, 112] on button "Close" at bounding box center [1474, 111] width 29 height 23
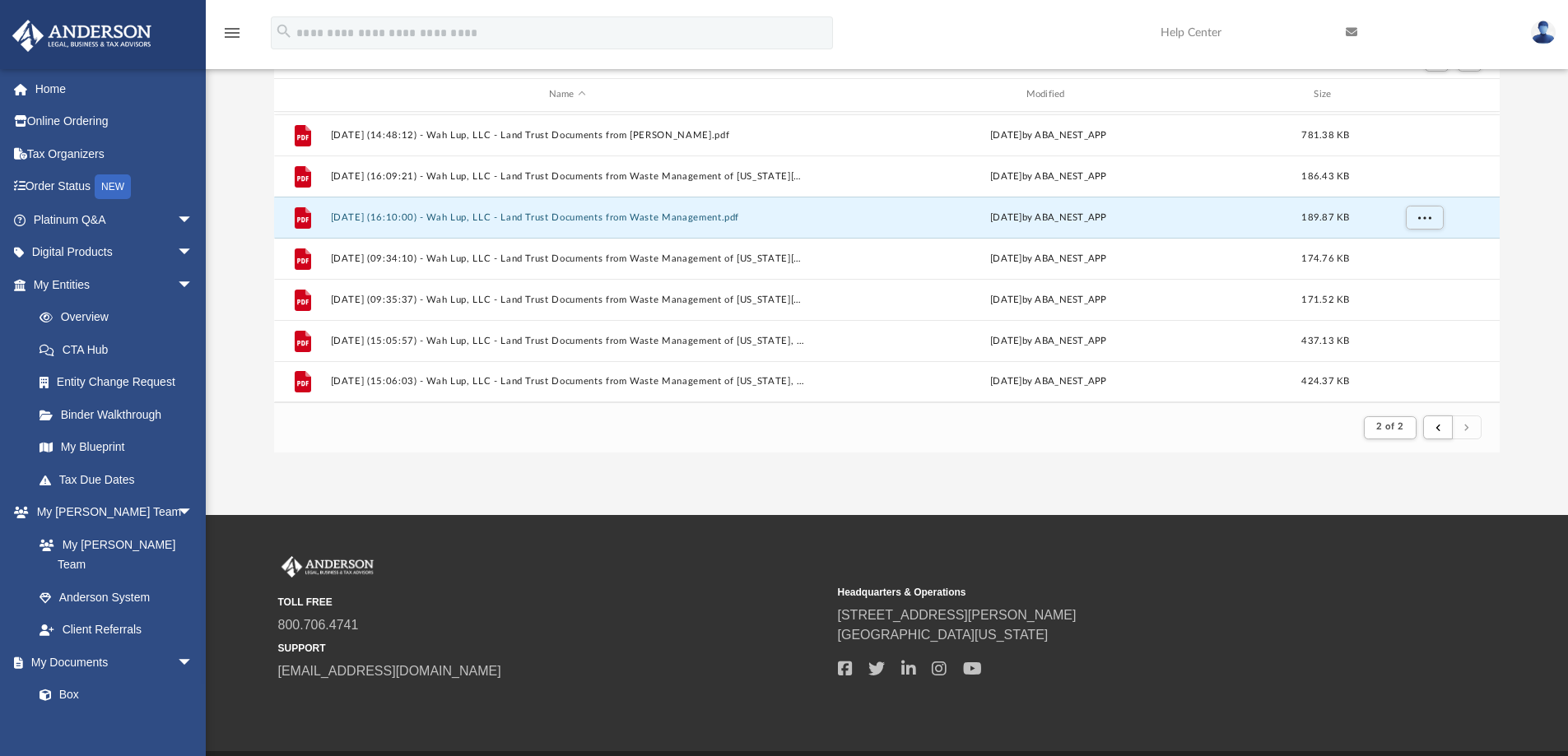
scroll to position [159, 0]
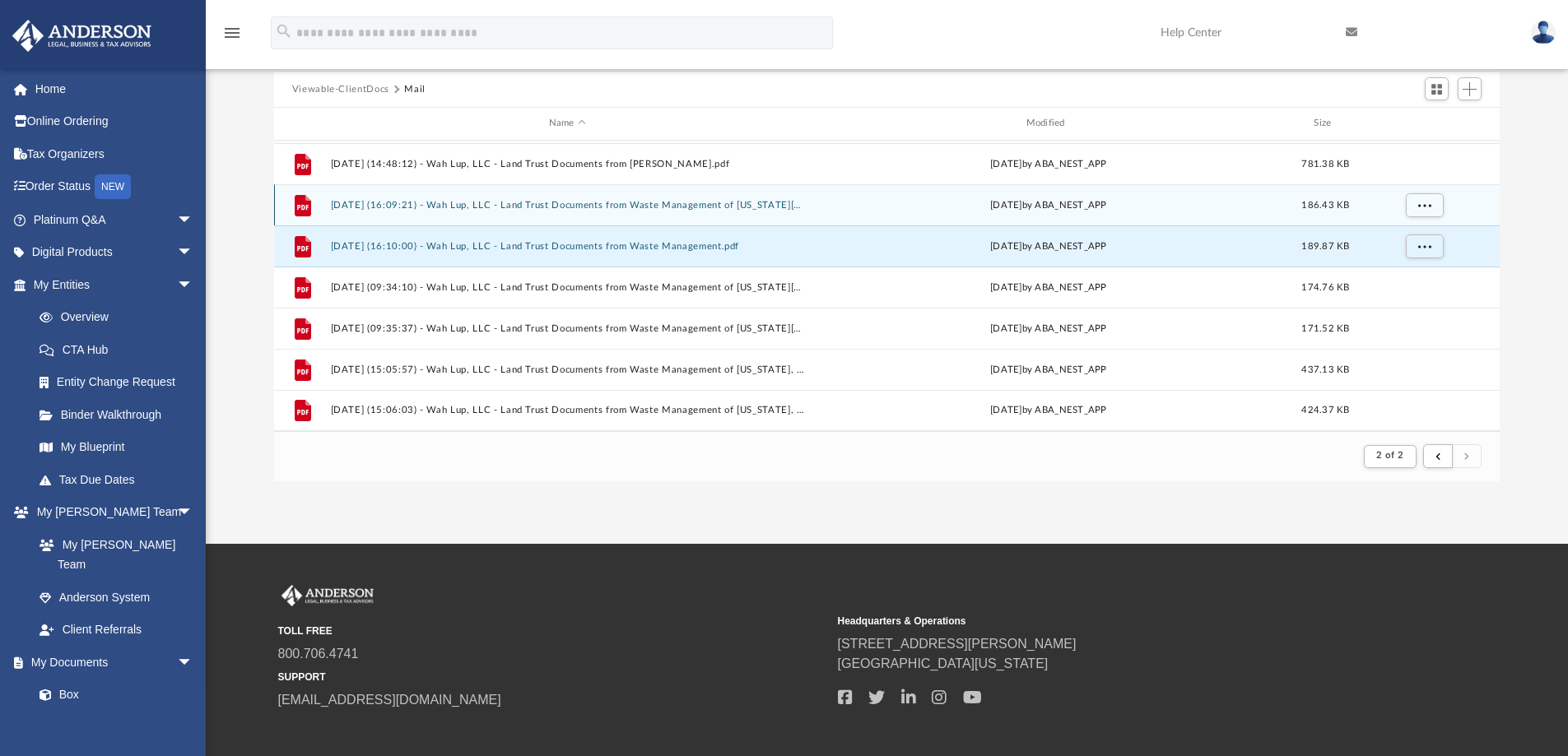
click at [580, 209] on button "[DATE] (16:09:21) - Wah Lup, LLC - Land Trust Documents from Waste Management o…" at bounding box center [567, 205] width 474 height 11
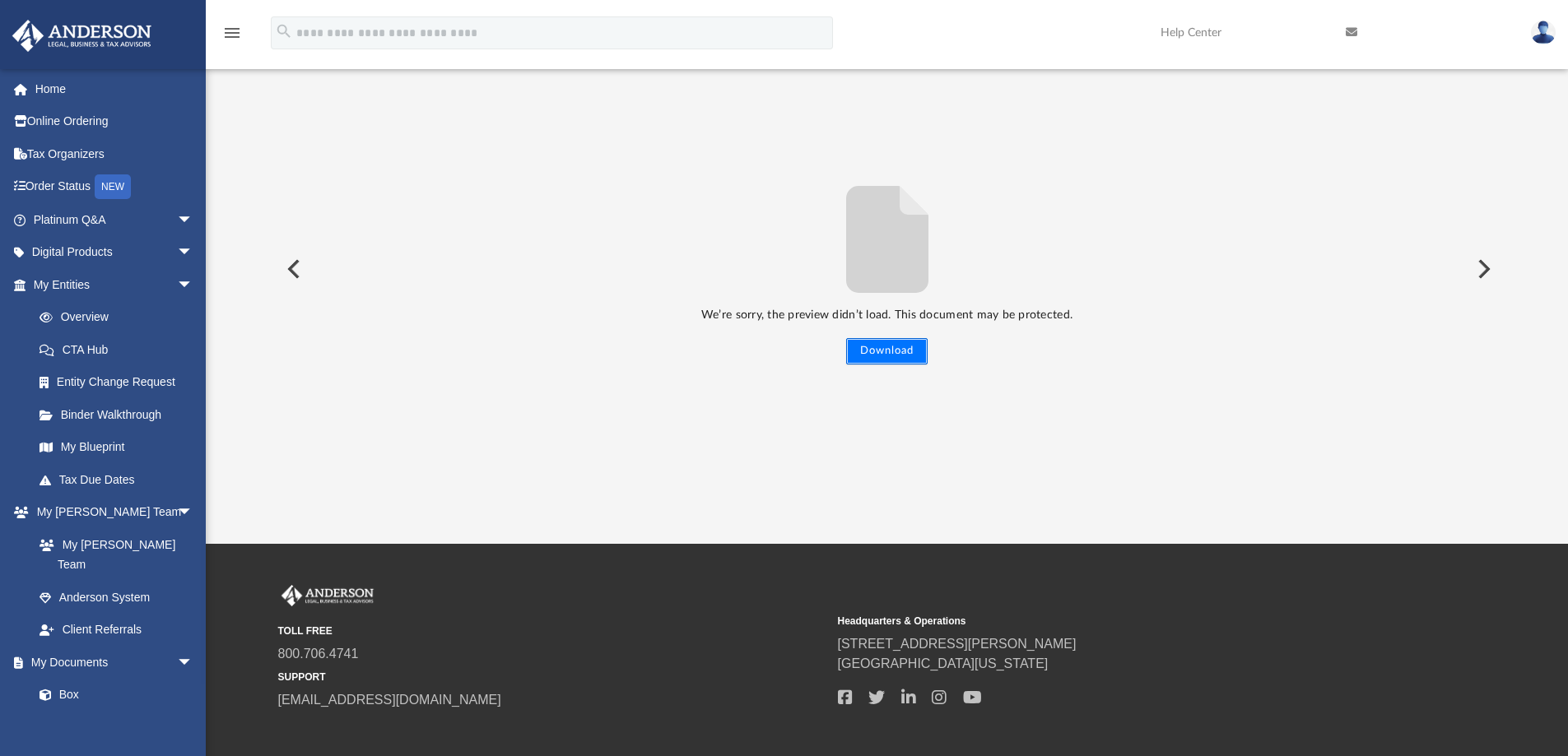
click at [865, 351] on button "Download" at bounding box center [887, 351] width 82 height 26
